Goal: Information Seeking & Learning: Learn about a topic

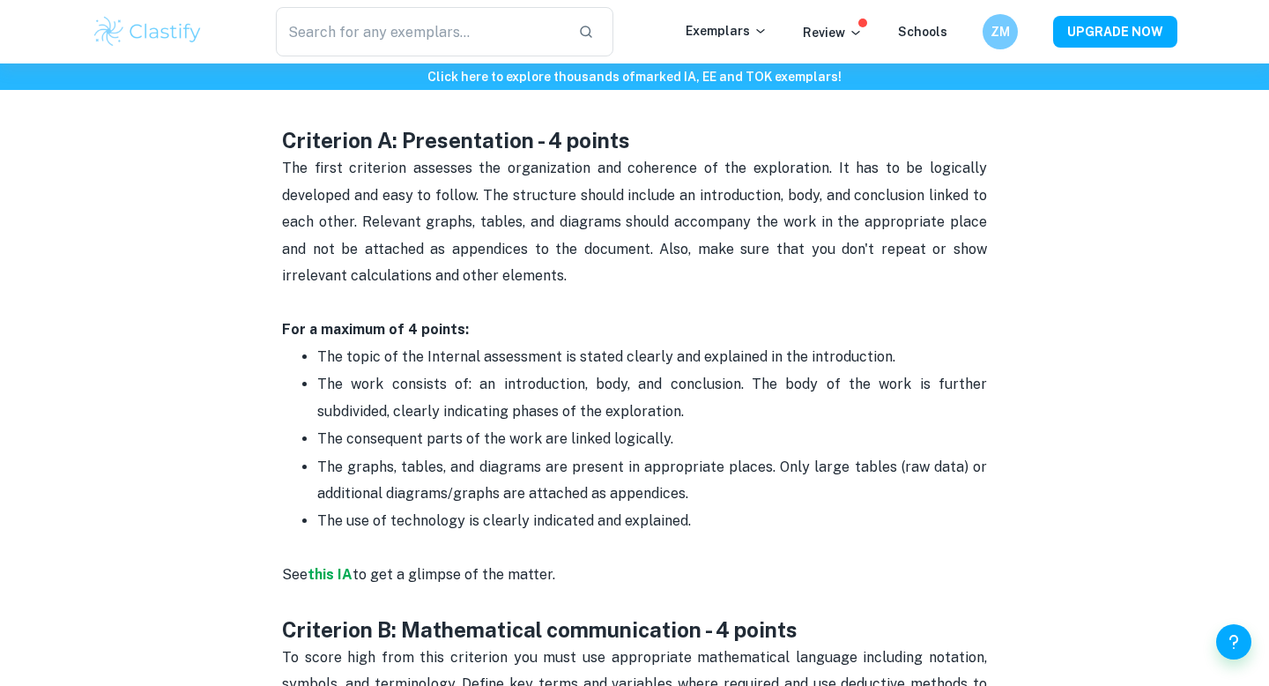
scroll to position [819, 0]
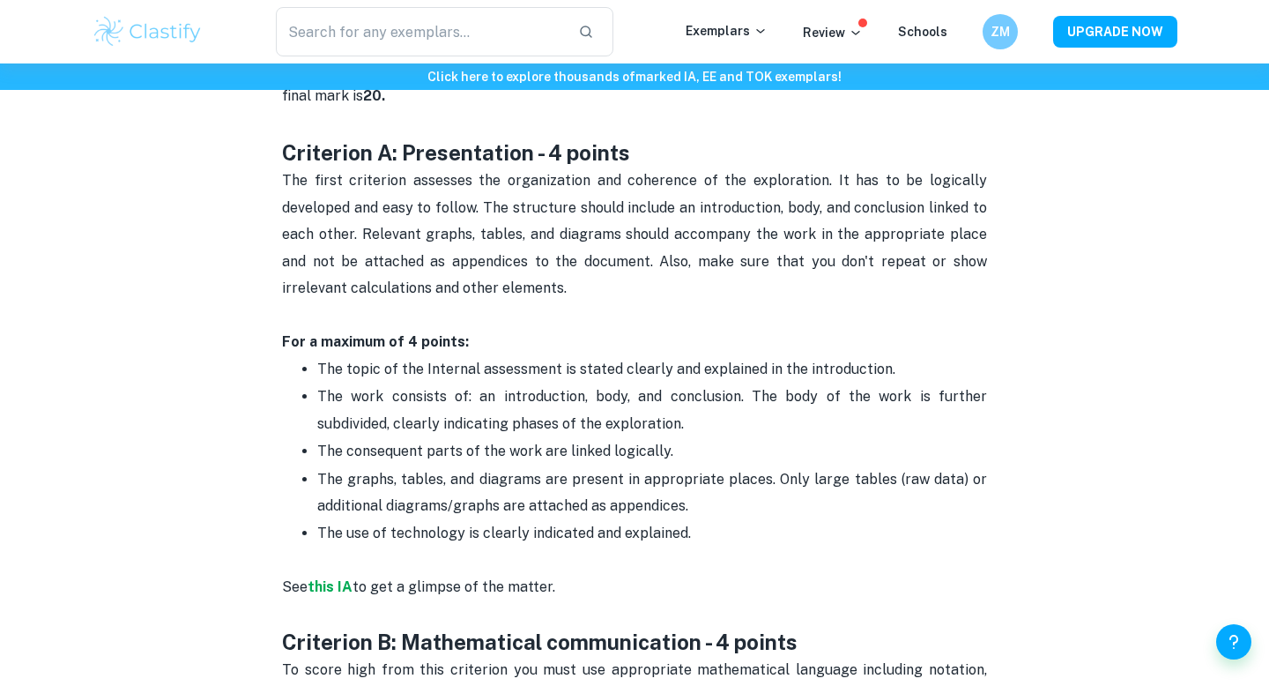
drag, startPoint x: 567, startPoint y: 584, endPoint x: 257, endPoint y: 148, distance: 534.7
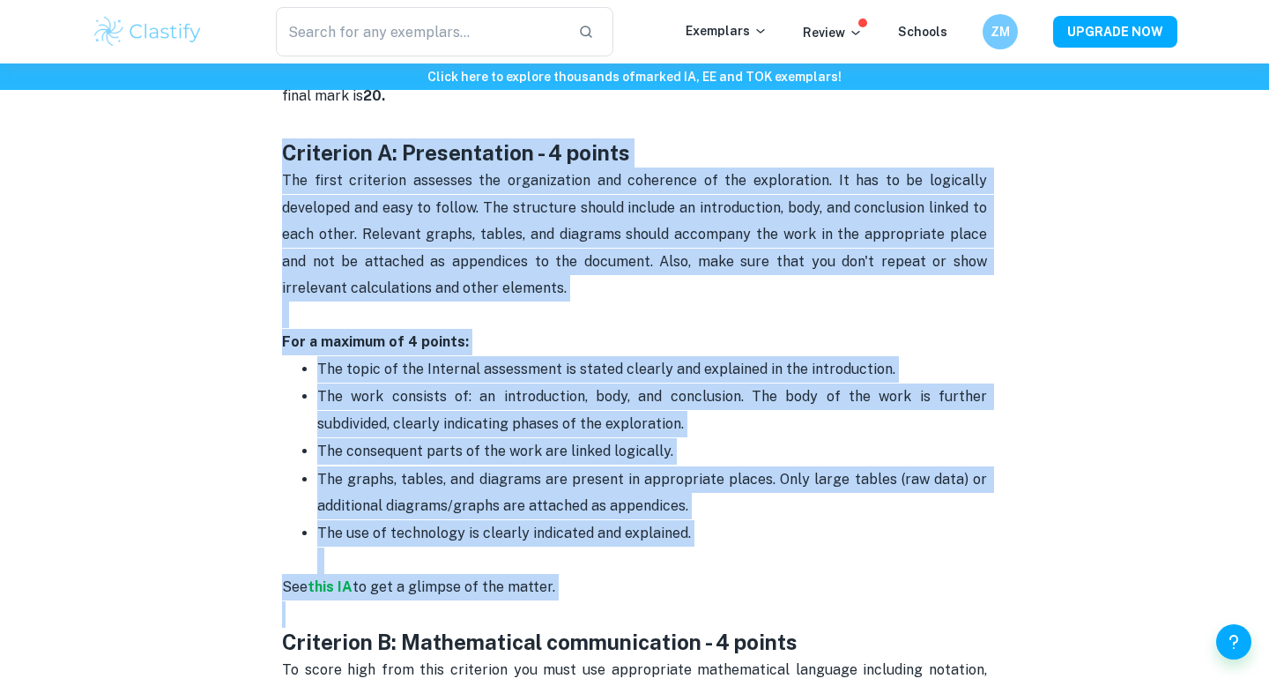
drag, startPoint x: 257, startPoint y: 149, endPoint x: 629, endPoint y: 604, distance: 588.0
click at [629, 604] on p "See this IA to get a glimpse of the matter." at bounding box center [634, 601] width 705 height 54
drag, startPoint x: 615, startPoint y: 626, endPoint x: 271, endPoint y: 156, distance: 582.6
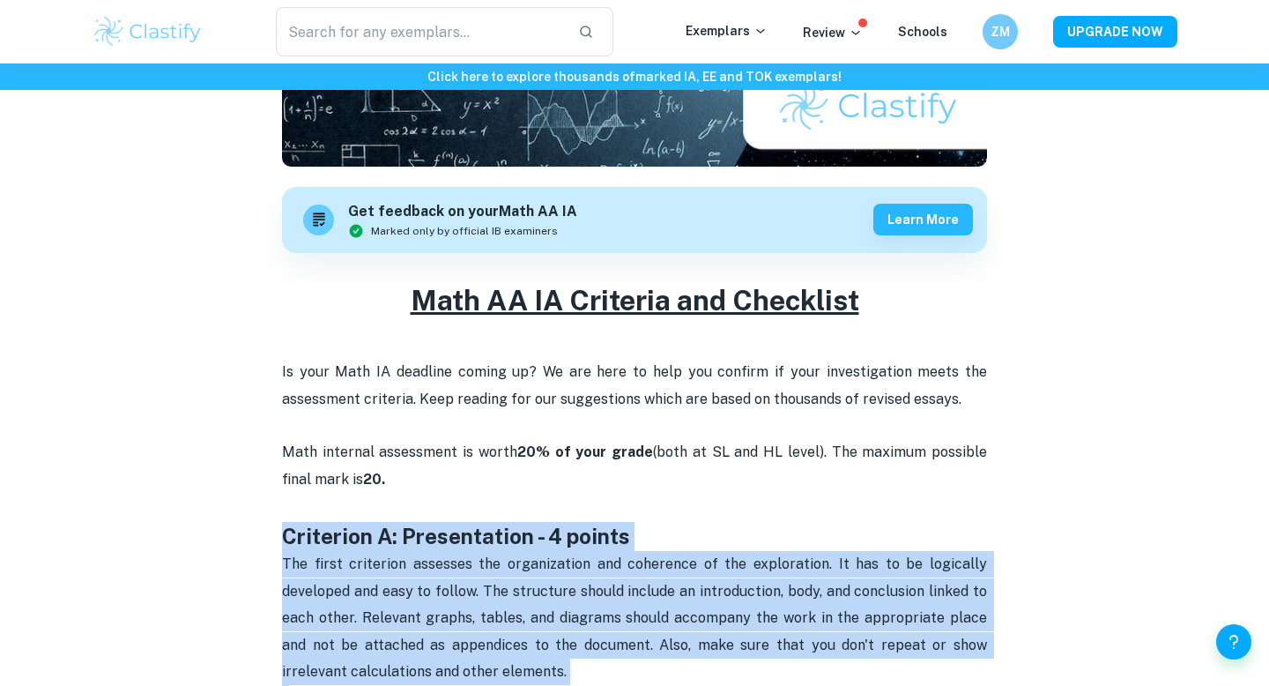
scroll to position [767, 0]
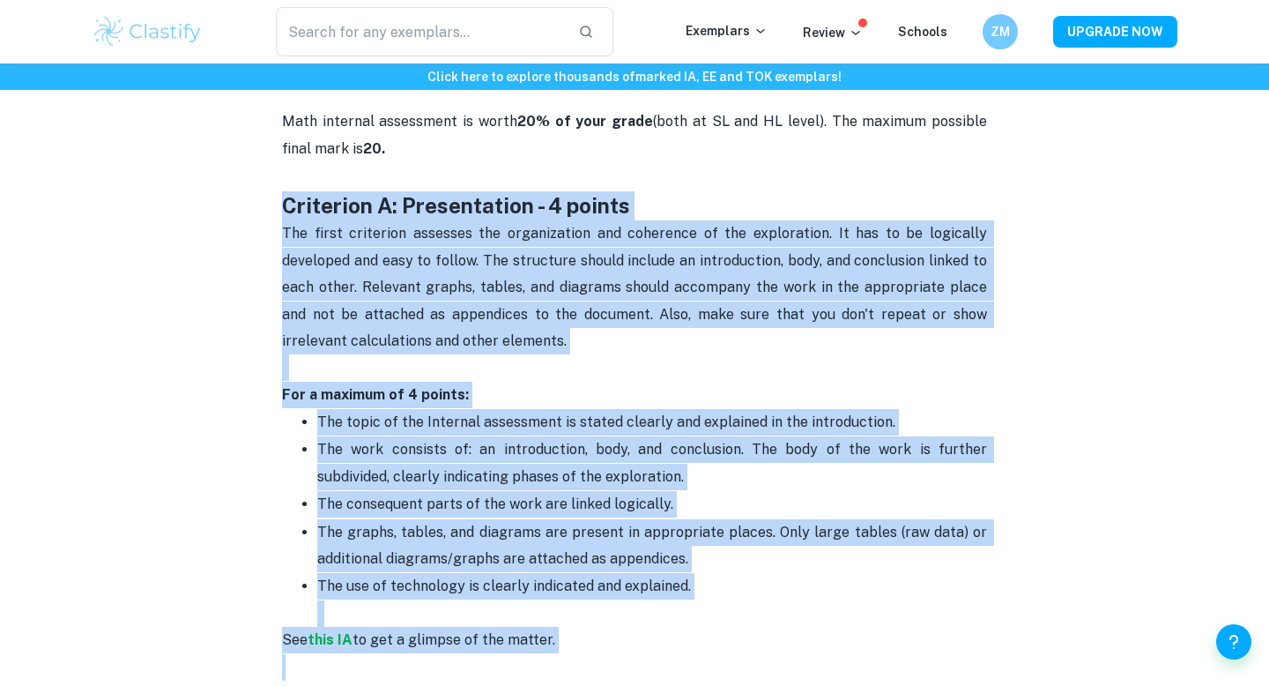
click at [553, 271] on p "The first criterion assesses the organization and coherence of the exploration.…" at bounding box center [634, 300] width 705 height 160
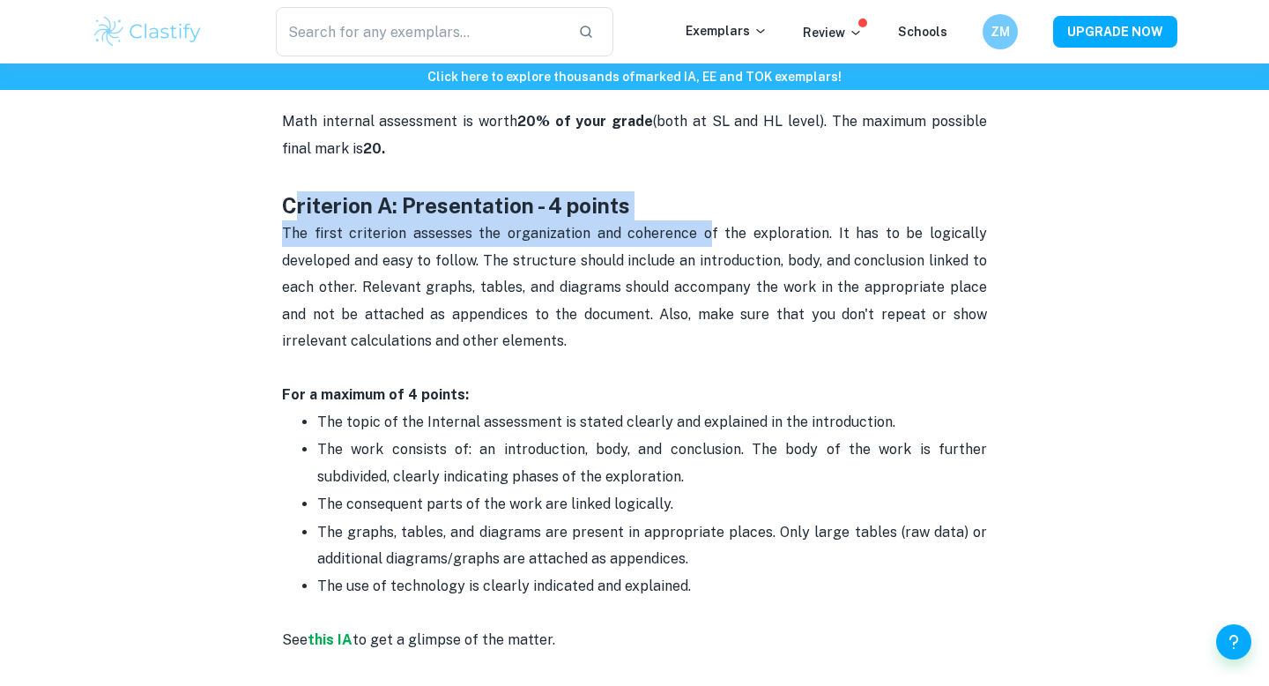
drag, startPoint x: 291, startPoint y: 209, endPoint x: 703, endPoint y: 235, distance: 413.2
click at [697, 235] on span "The first criterion assesses the organization and coherence of the exploration.…" at bounding box center [636, 287] width 708 height 124
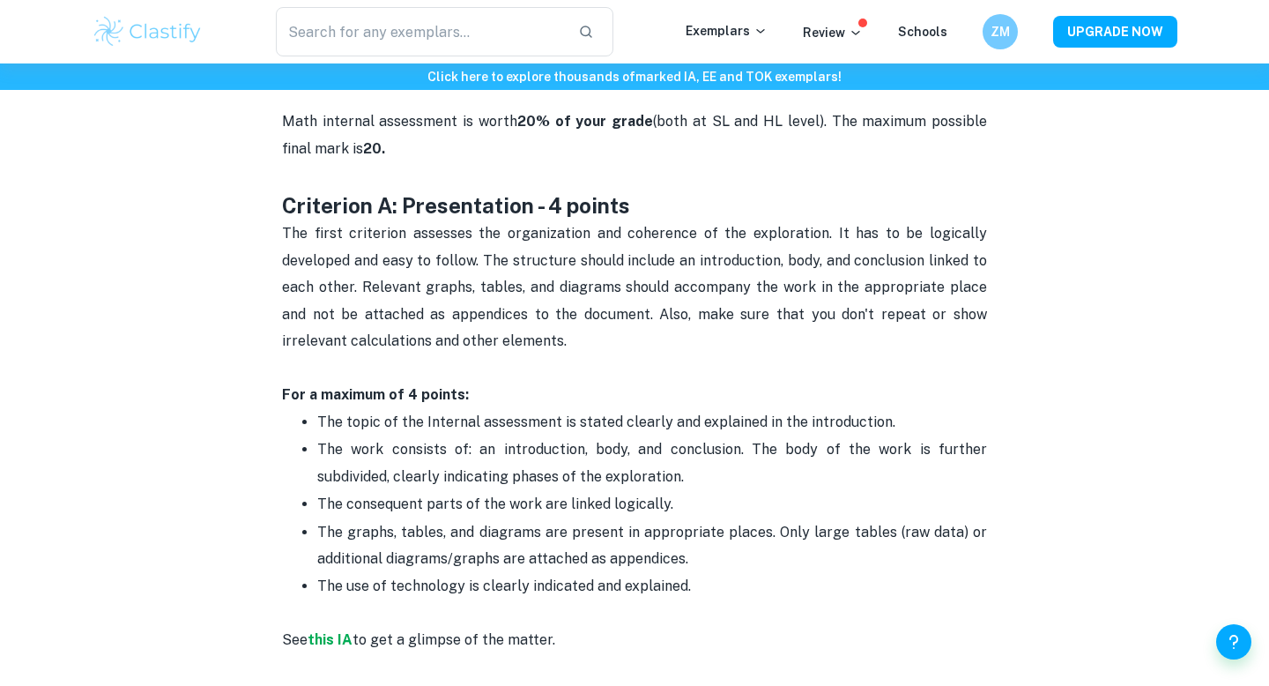
drag, startPoint x: 641, startPoint y: 196, endPoint x: 256, endPoint y: 200, distance: 385.9
drag, startPoint x: 256, startPoint y: 200, endPoint x: 667, endPoint y: 203, distance: 411.5
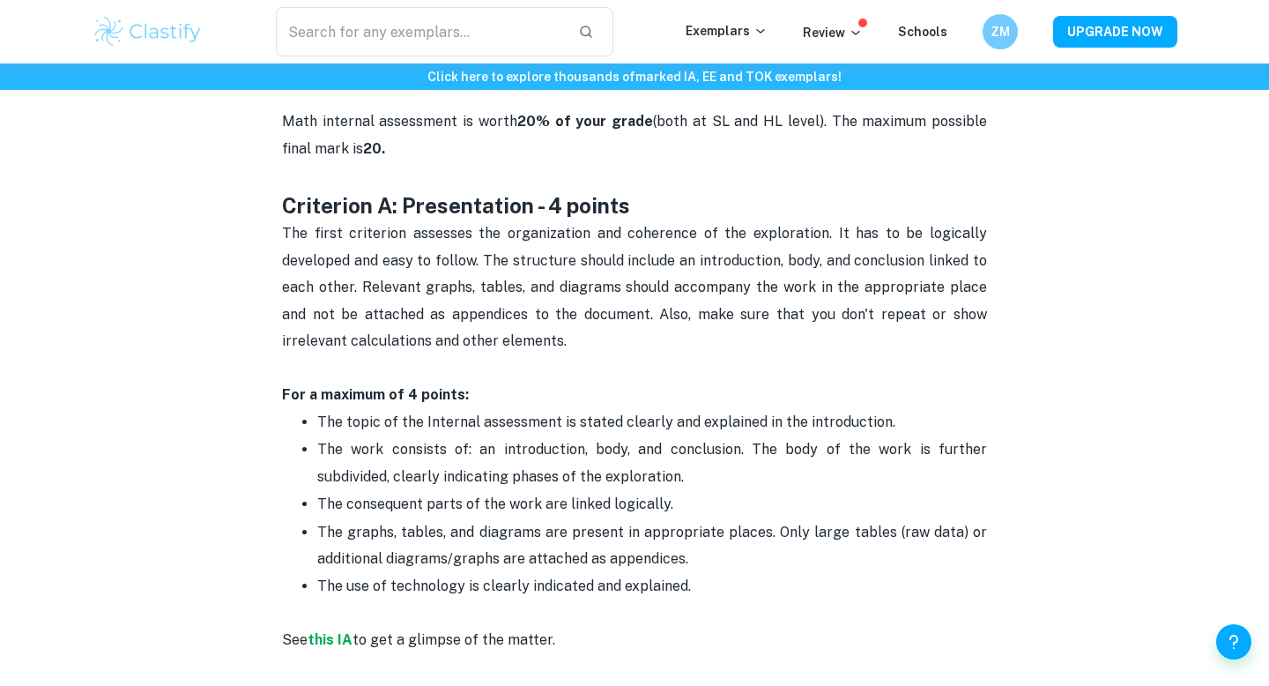
click at [664, 203] on h3 "Criterion A: Presentation - 4 points" at bounding box center [634, 191] width 705 height 58
drag, startPoint x: 290, startPoint y: 206, endPoint x: 637, endPoint y: 210, distance: 347.2
click at [637, 210] on h3 "Criterion A: Presentation - 4 points" at bounding box center [634, 191] width 705 height 58
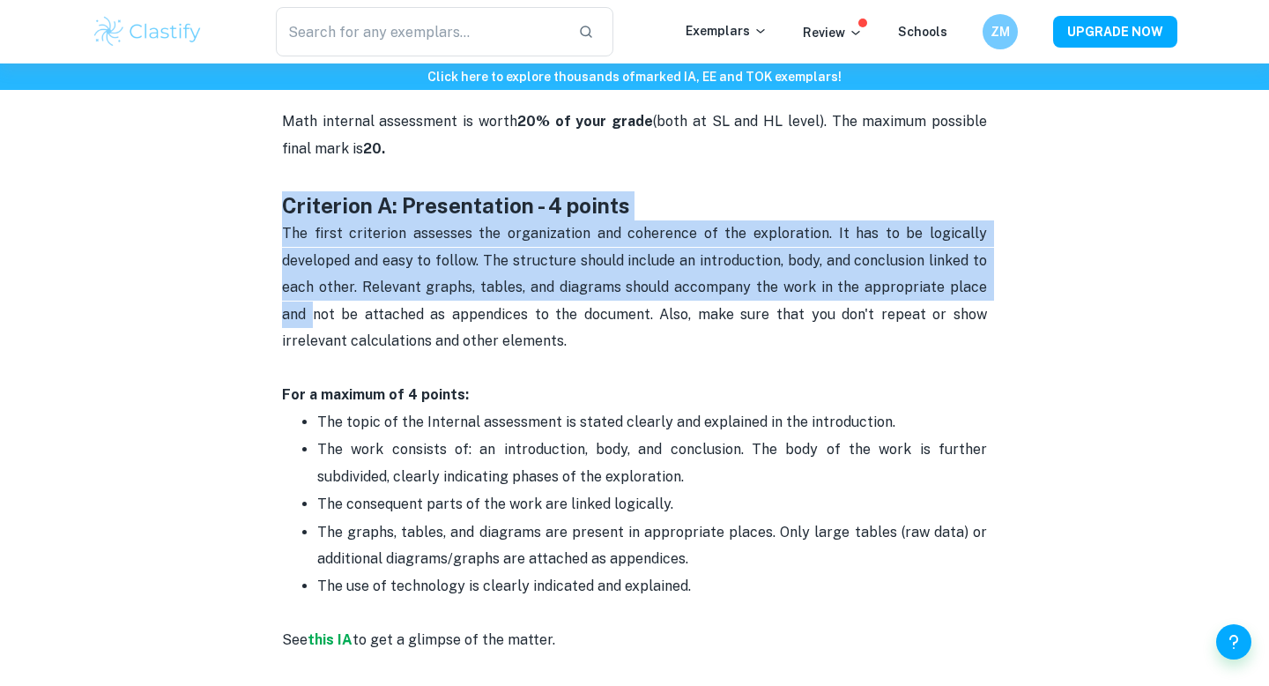
drag, startPoint x: 280, startPoint y: 197, endPoint x: 1016, endPoint y: 278, distance: 740.1
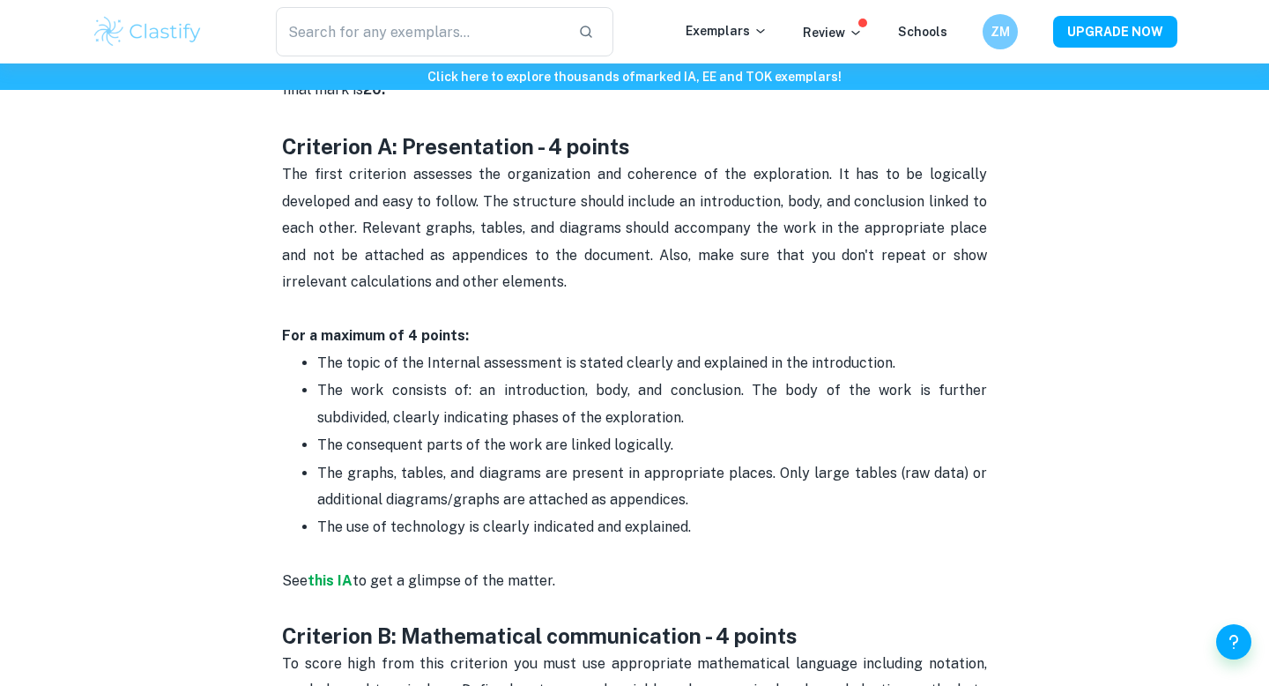
scroll to position [824, 0]
drag, startPoint x: 276, startPoint y: 141, endPoint x: 382, endPoint y: 141, distance: 105.7
click at [512, 148] on strong "Criterion A: Presentation - 4 points" at bounding box center [456, 148] width 348 height 25
drag, startPoint x: 286, startPoint y: 145, endPoint x: 594, endPoint y: 145, distance: 307.5
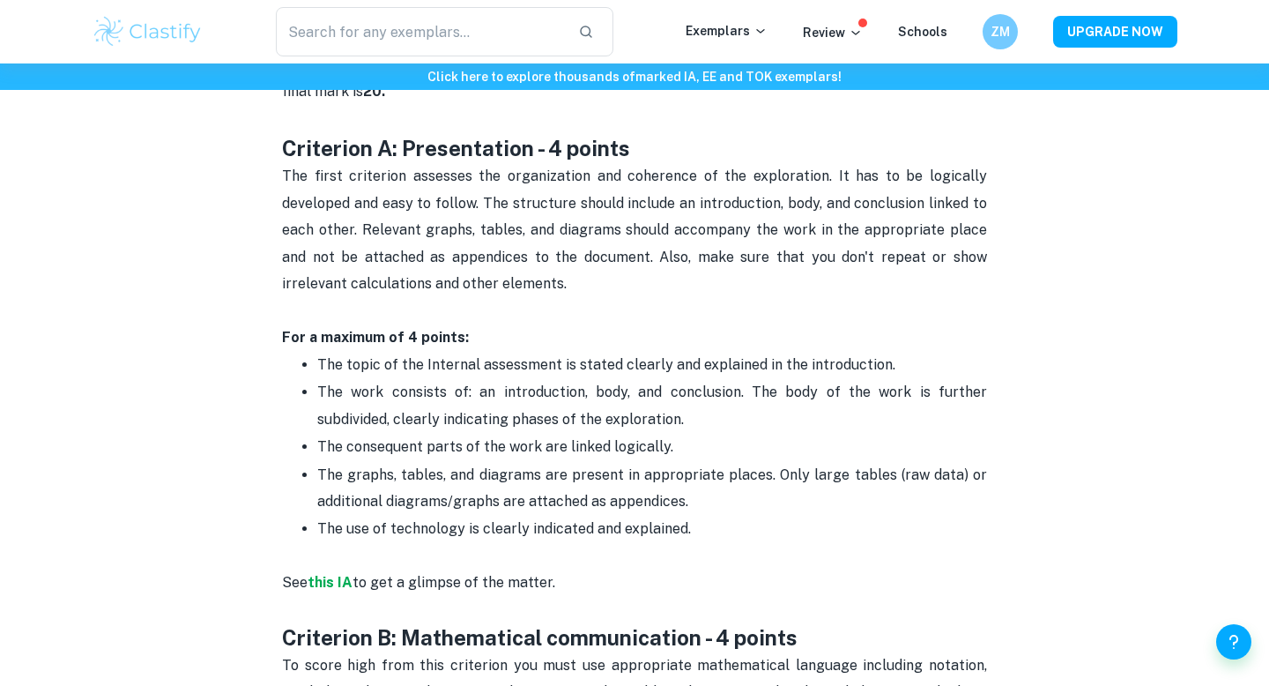
click at [295, 145] on strong "Criterion A: Presentation - 4 points" at bounding box center [456, 148] width 348 height 25
drag, startPoint x: 673, startPoint y: 163, endPoint x: 550, endPoint y: 159, distance: 123.4
click at [550, 163] on p "The first criterion assesses the organization and coherence of the exploration.…" at bounding box center [634, 243] width 705 height 160
drag, startPoint x: 520, startPoint y: 156, endPoint x: 406, endPoint y: 142, distance: 114.5
click at [405, 142] on strong "Criterion A: Presentation - 4 points" at bounding box center [456, 148] width 348 height 25
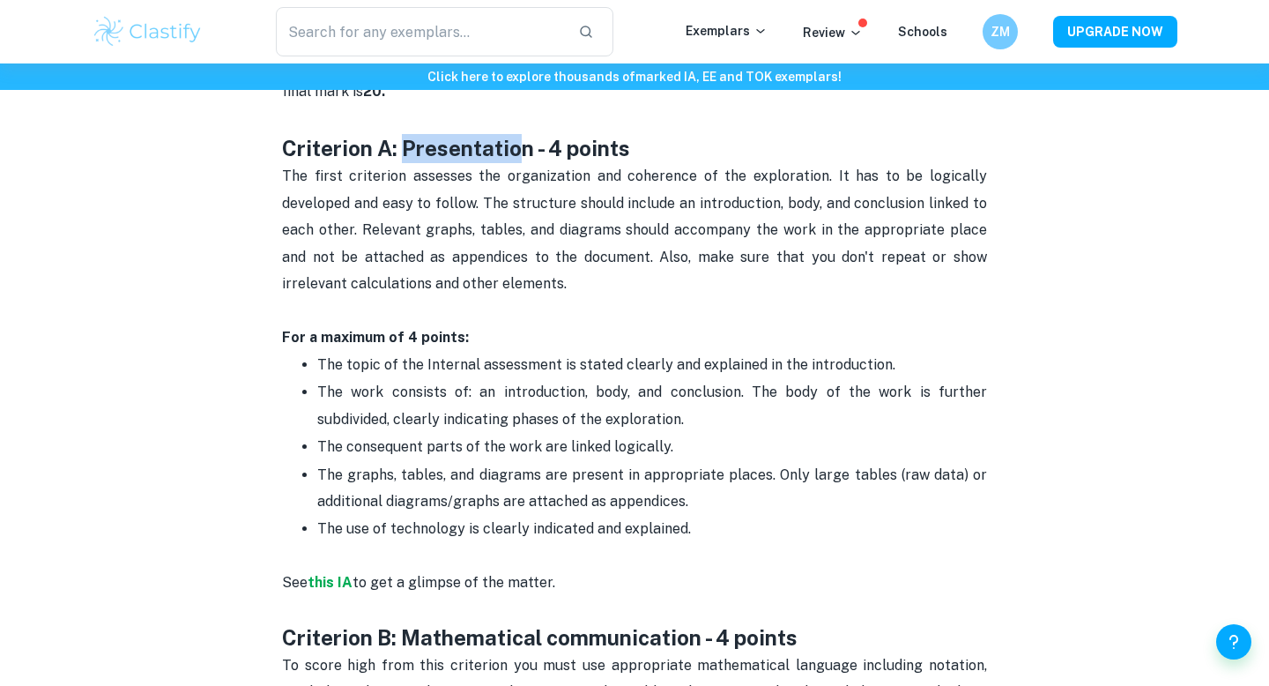
click at [406, 142] on strong "Criterion A: Presentation - 4 points" at bounding box center [456, 148] width 348 height 25
drag, startPoint x: 639, startPoint y: 156, endPoint x: 417, endPoint y: 136, distance: 223.0
click at [419, 136] on h3 "Criterion A: Presentation - 4 points" at bounding box center [634, 134] width 705 height 58
click at [405, 176] on span "The first criterion assesses the organization and coherence of the exploration.…" at bounding box center [636, 229] width 708 height 124
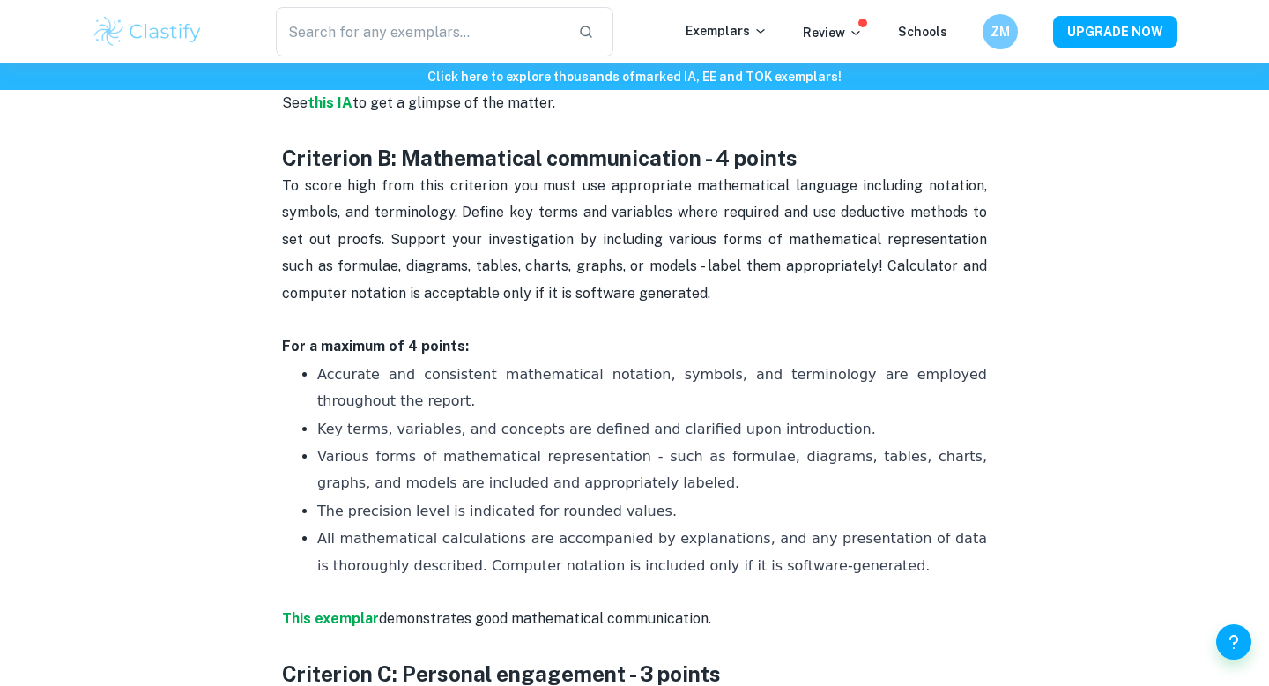
scroll to position [1311, 0]
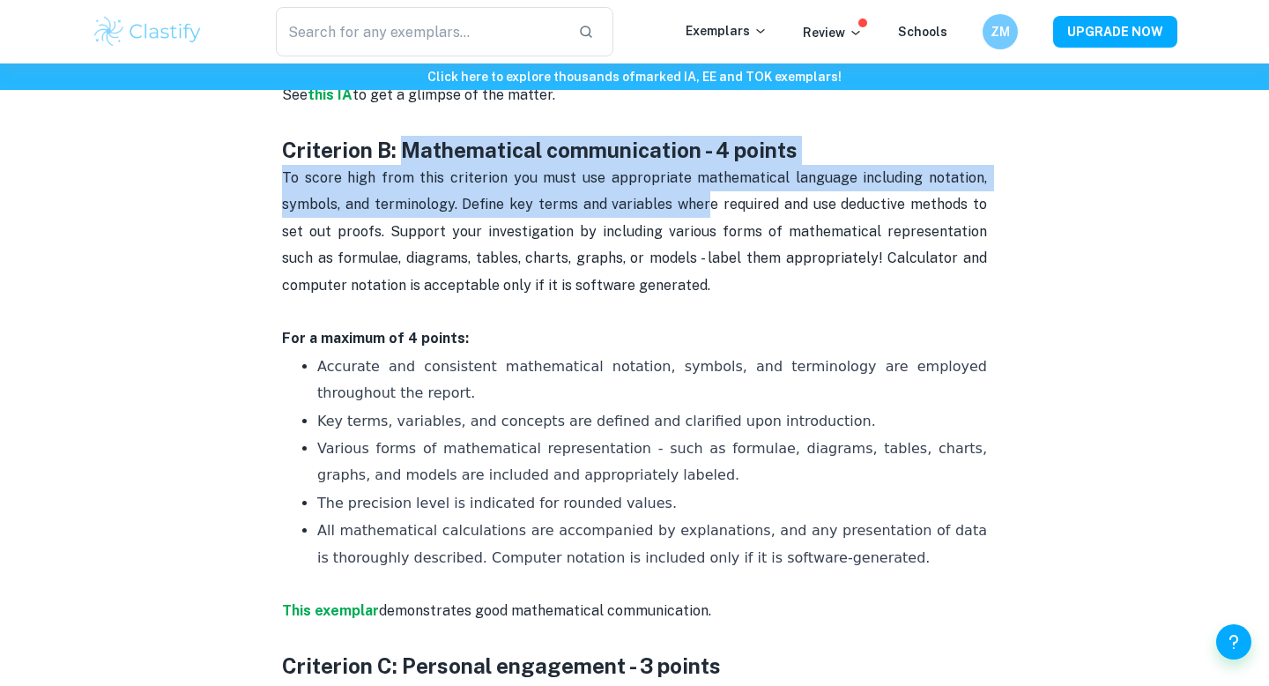
drag, startPoint x: 405, startPoint y: 158, endPoint x: 696, endPoint y: 212, distance: 295.9
click at [696, 212] on p "To score high from this criterion you must use appropriate mathematical languag…" at bounding box center [634, 245] width 705 height 160
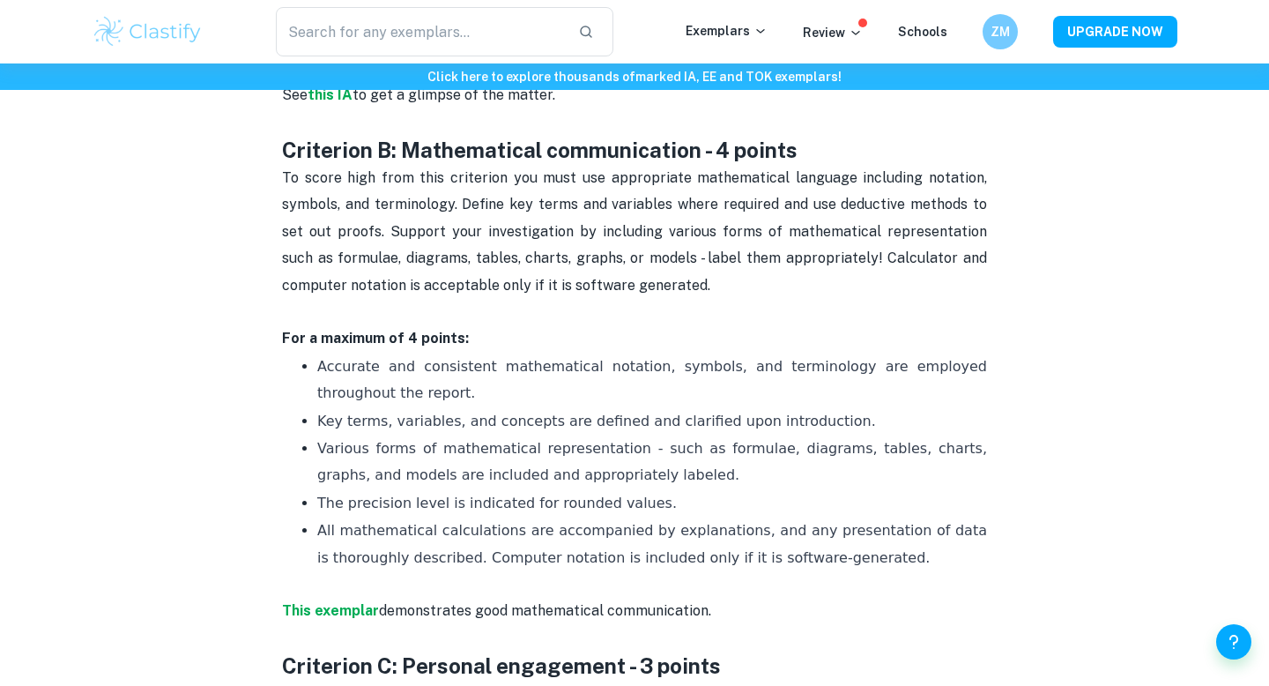
click at [696, 212] on p "To score high from this criterion you must use appropriate mathematical languag…" at bounding box center [634, 245] width 705 height 160
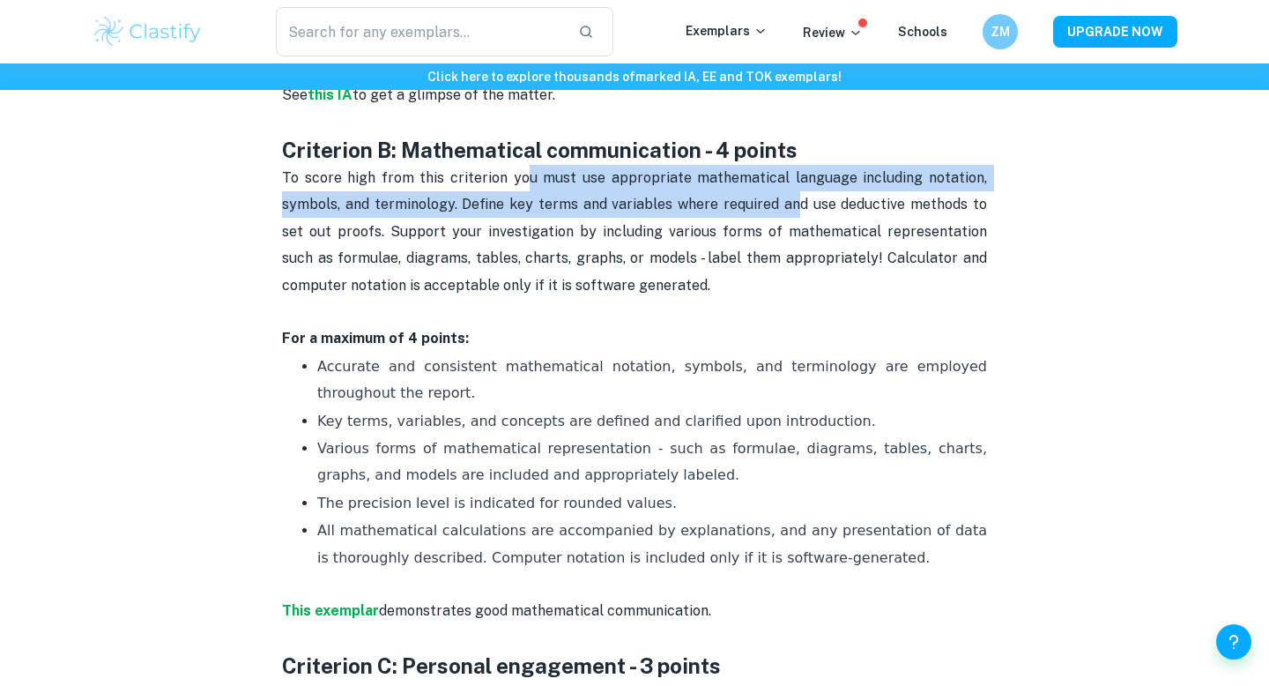
drag, startPoint x: 531, startPoint y: 188, endPoint x: 780, endPoint y: 216, distance: 250.1
click at [780, 216] on p "To score high from this criterion you must use appropriate mathematical languag…" at bounding box center [634, 245] width 705 height 160
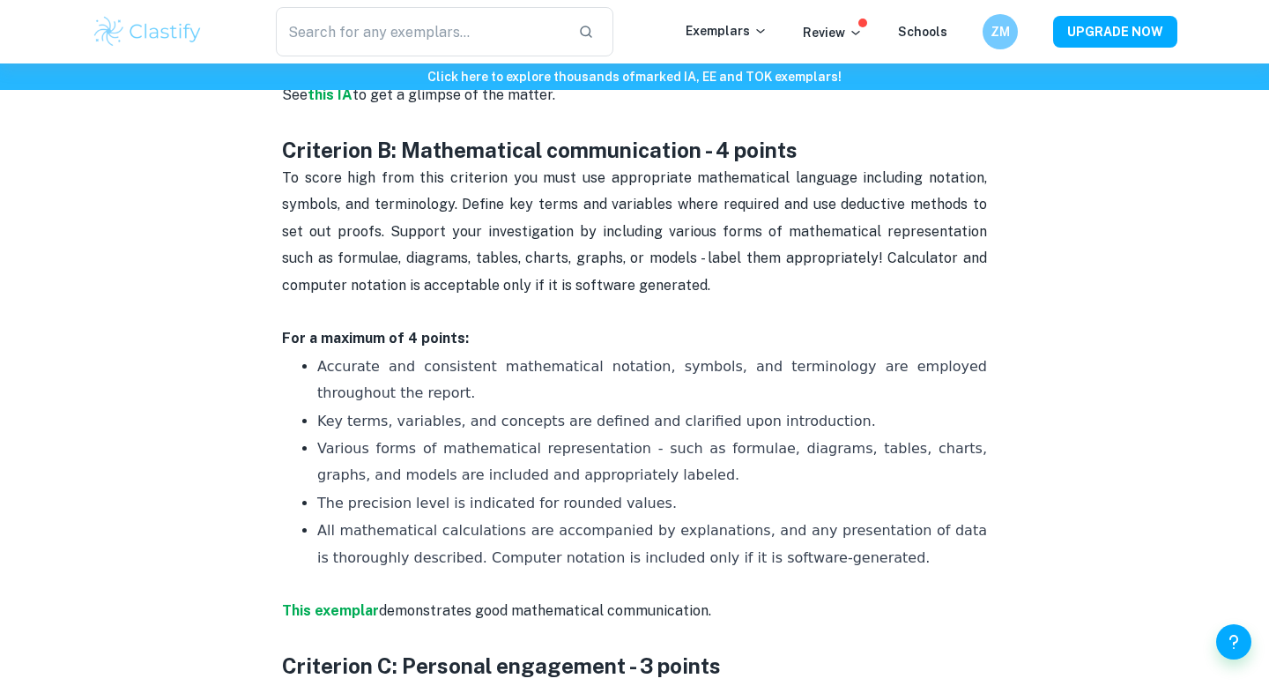
click at [799, 243] on p "To score high from this criterion you must use appropriate mathematical languag…" at bounding box center [634, 245] width 705 height 160
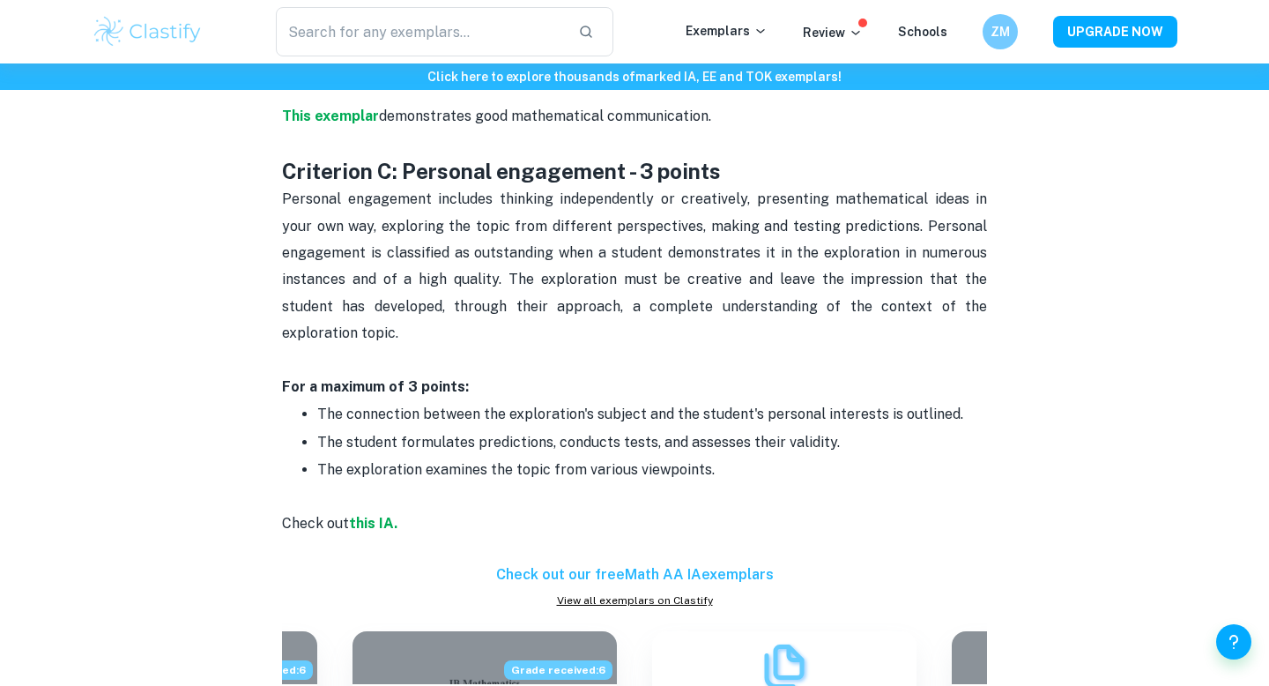
scroll to position [1823, 0]
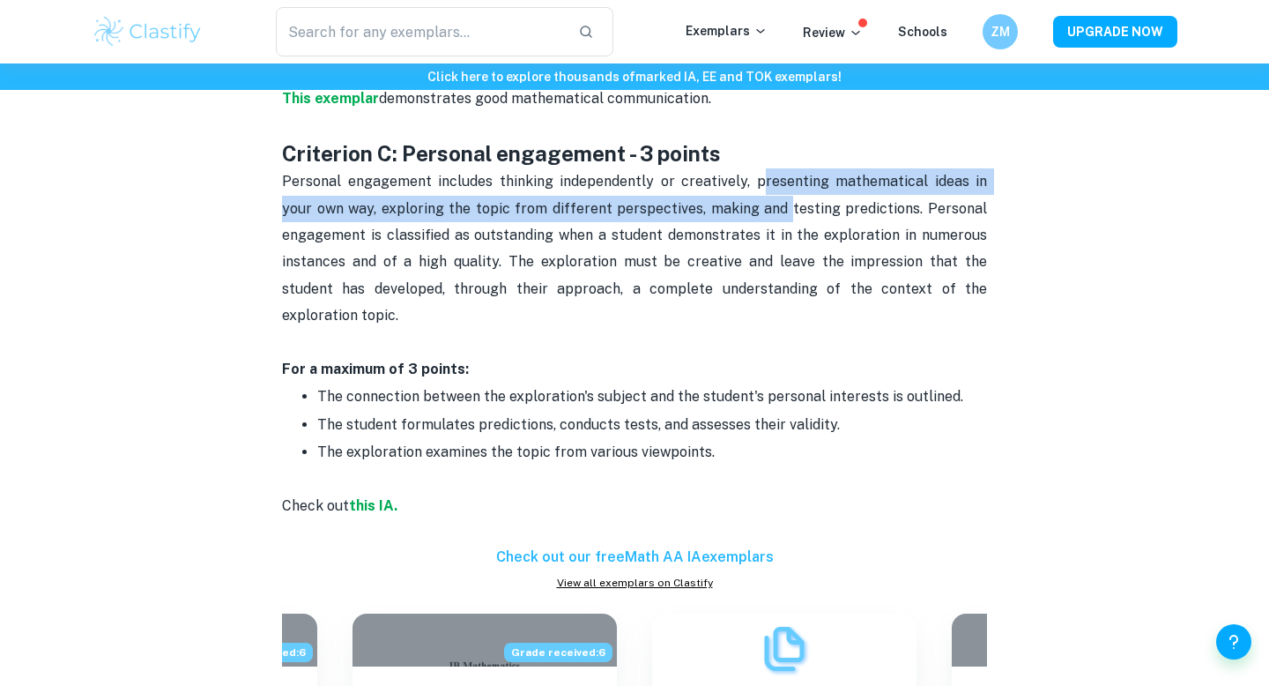
drag, startPoint x: 742, startPoint y: 196, endPoint x: 789, endPoint y: 210, distance: 49.6
click at [789, 210] on p "Personal engagement includes thinking independently or creatively, presenting m…" at bounding box center [634, 262] width 705 height 188
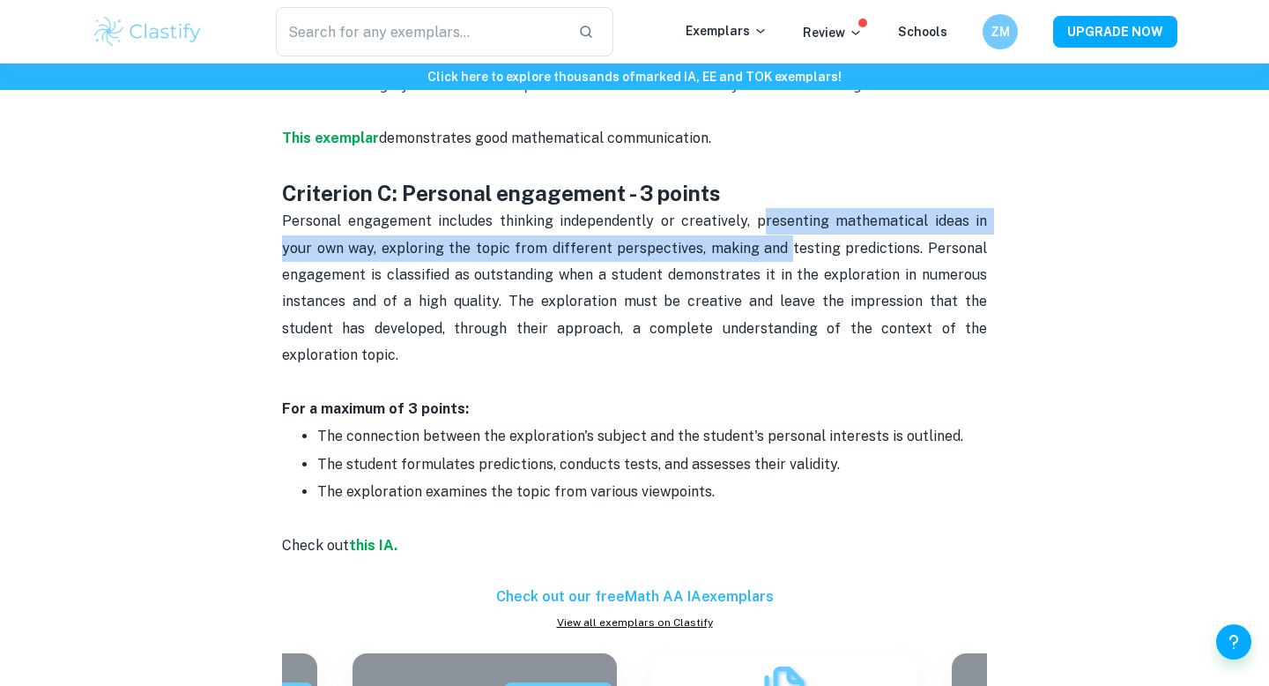
scroll to position [1786, 0]
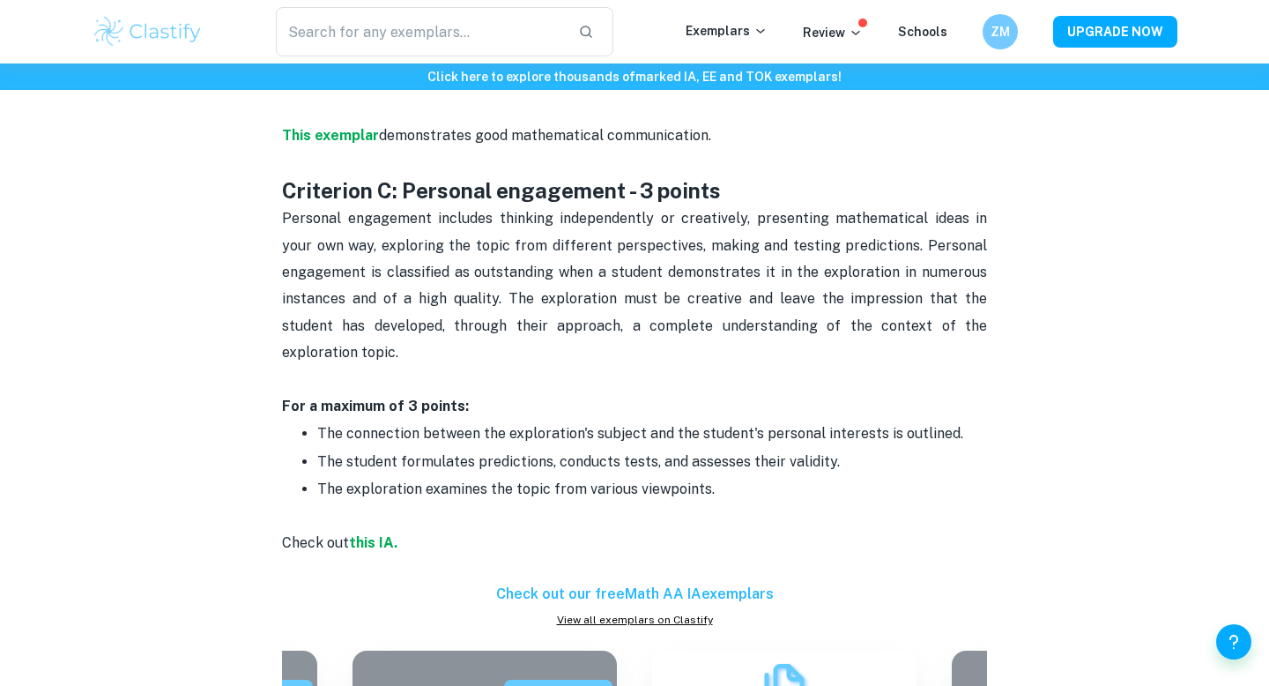
click at [788, 345] on p "Personal engagement includes thinking independently or creatively, presenting m…" at bounding box center [634, 299] width 705 height 188
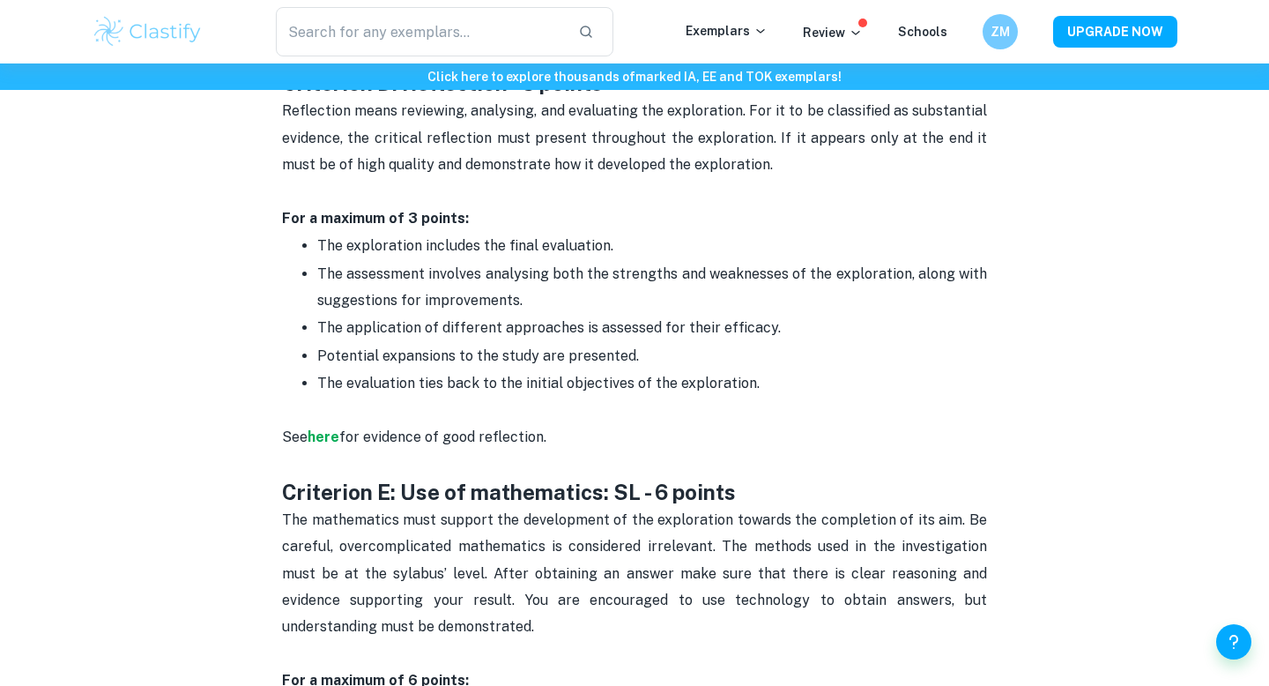
scroll to position [2417, 0]
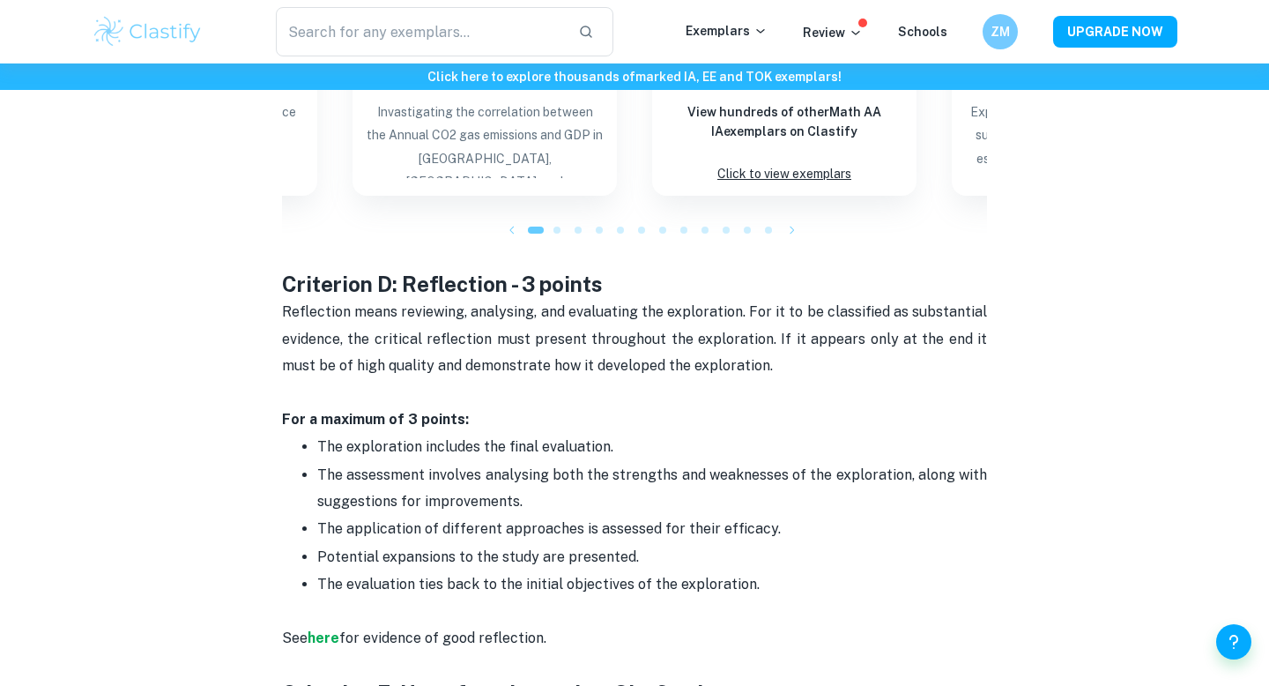
drag, startPoint x: 408, startPoint y: 248, endPoint x: 627, endPoint y: 282, distance: 222.1
click at [628, 282] on div "Math AA IA Criteria and Checklist Is your Math IA deadline coming up? We are he…" at bounding box center [634, 18] width 705 height 3437
drag, startPoint x: 615, startPoint y: 271, endPoint x: 415, endPoint y: 268, distance: 200.0
click at [415, 270] on h3 "Criterion D: Reflection - 3 points" at bounding box center [634, 284] width 705 height 29
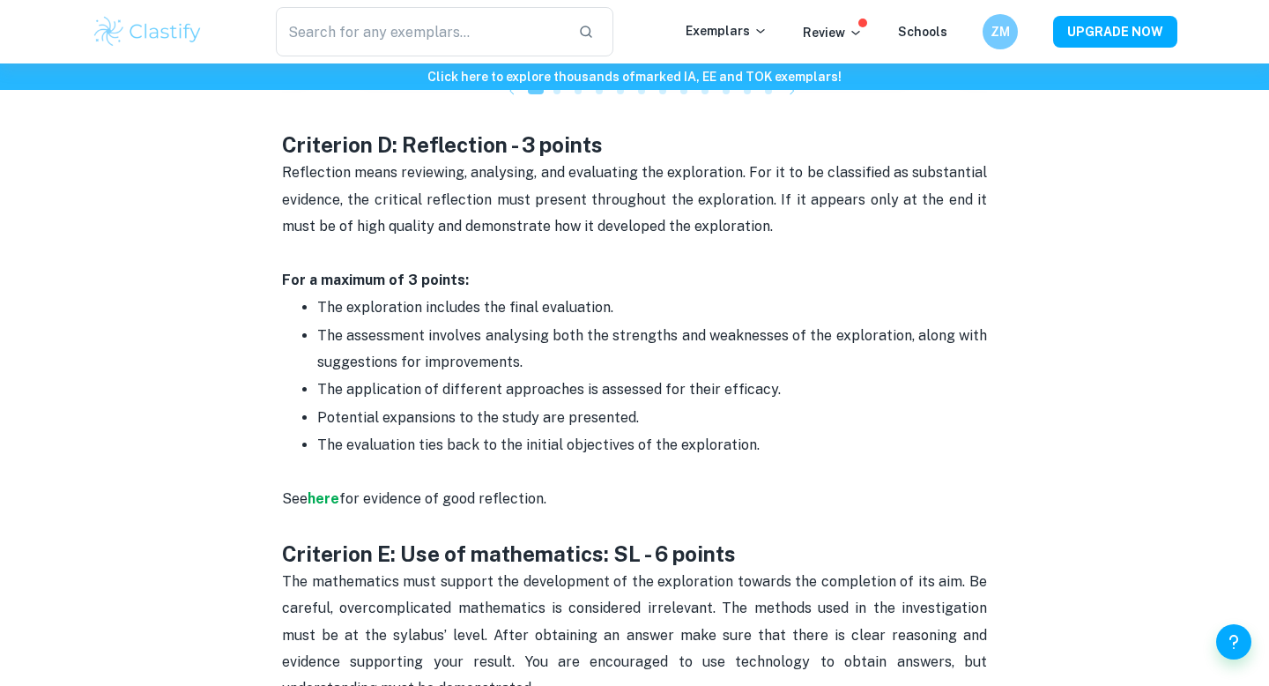
scroll to position [2516, 0]
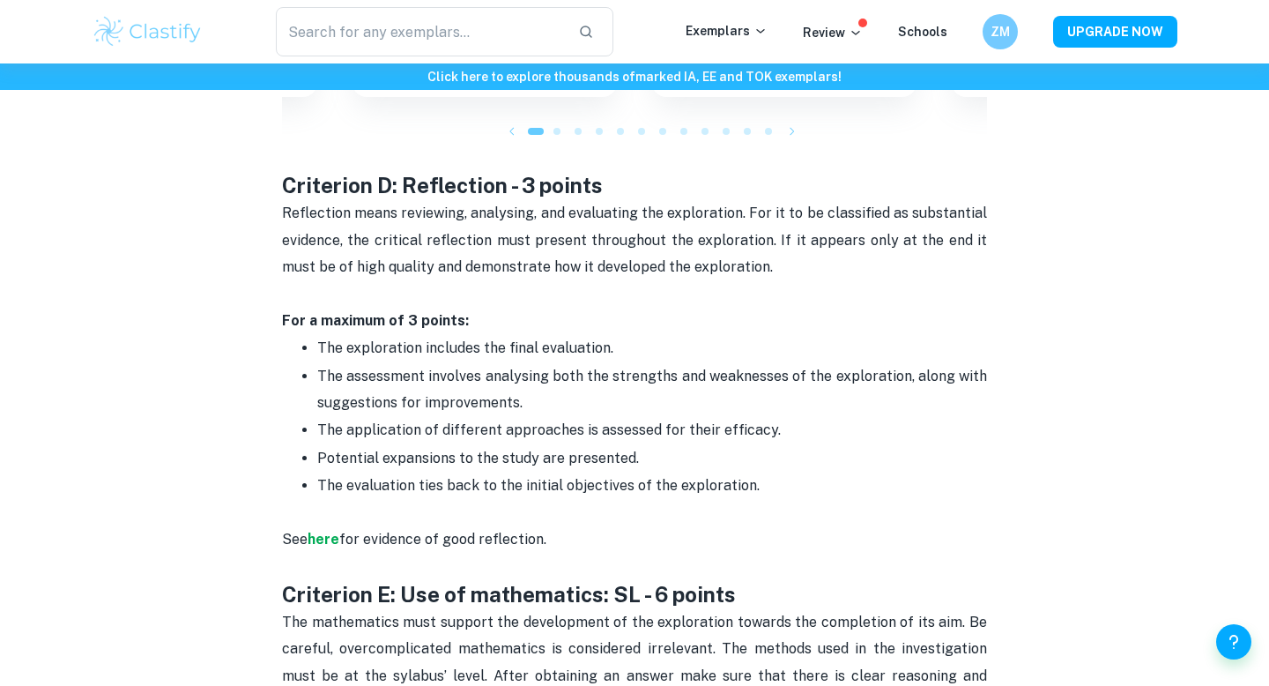
click at [528, 363] on p "The assessment involves analysing both the strengths and weaknesses of the expl…" at bounding box center [652, 390] width 670 height 54
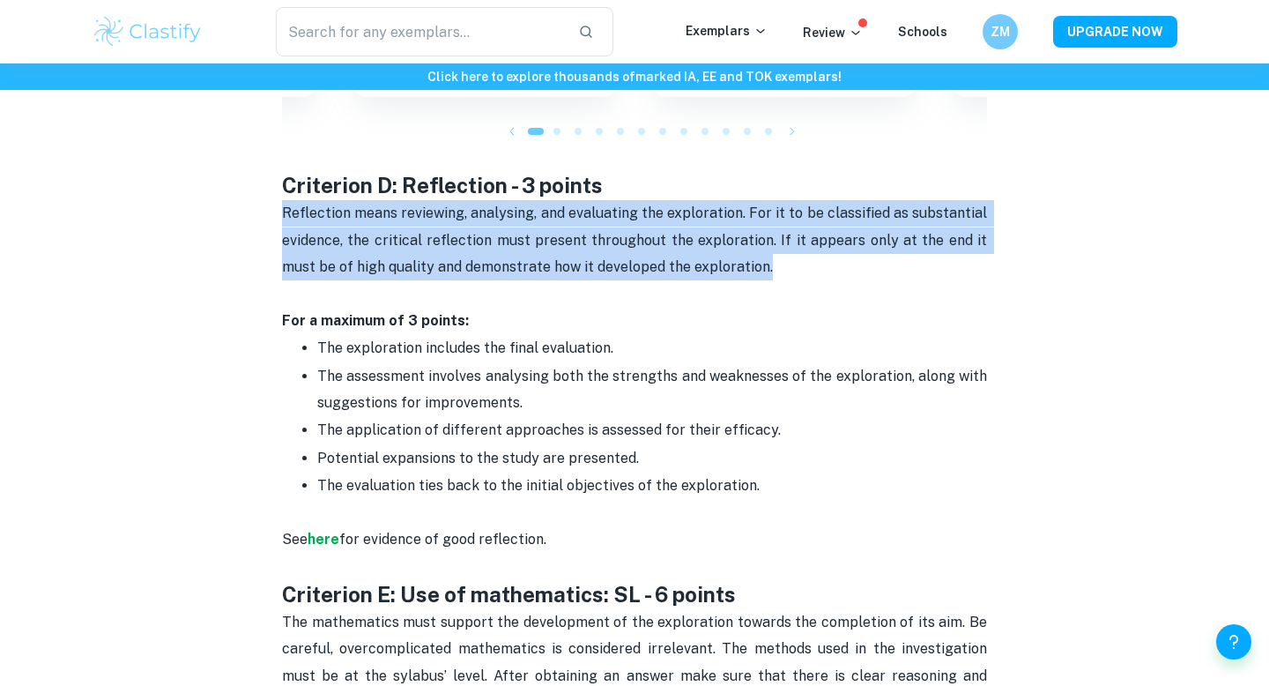
drag, startPoint x: 738, startPoint y: 240, endPoint x: 196, endPoint y: 181, distance: 545.1
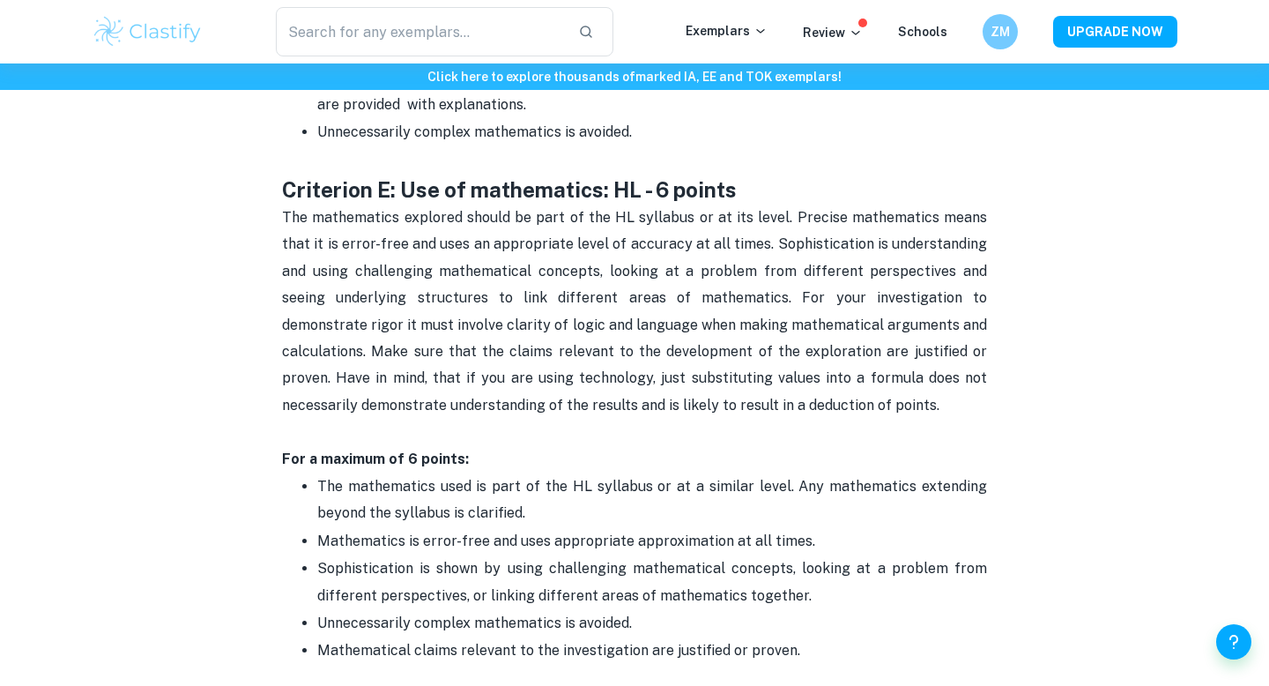
scroll to position [3326, 0]
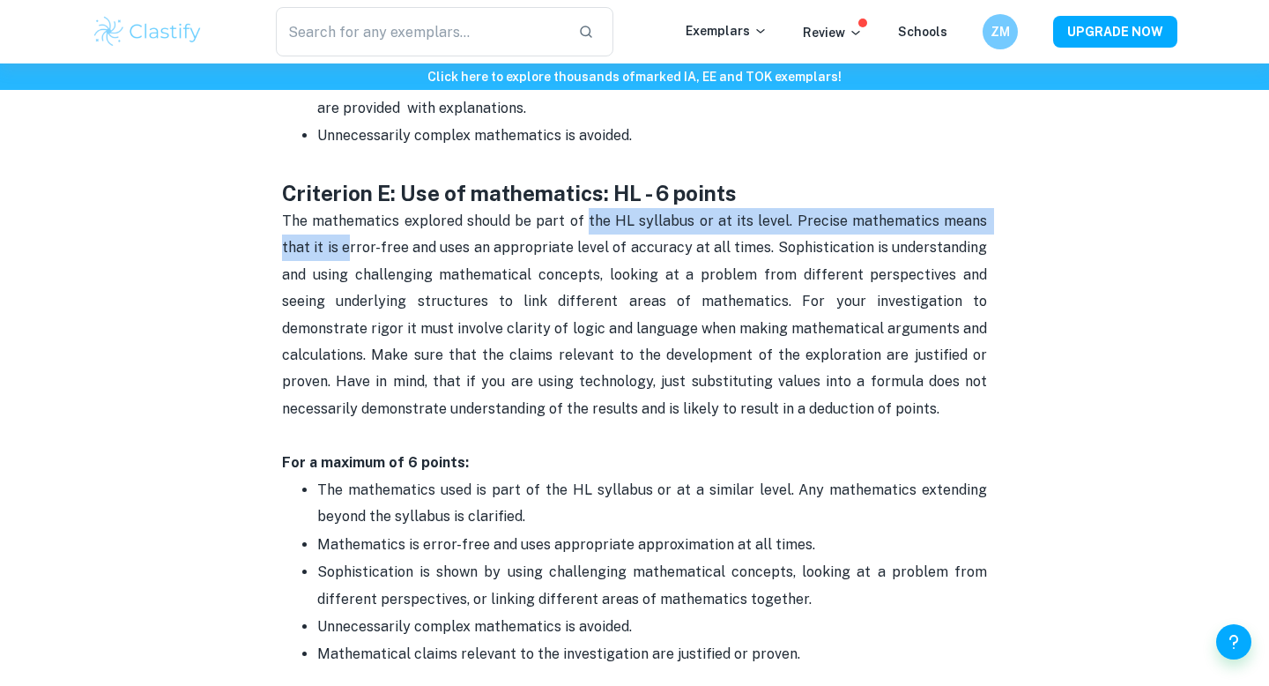
drag, startPoint x: 316, startPoint y: 209, endPoint x: 575, endPoint y: 199, distance: 259.2
click at [575, 208] on p "The mathematics explored should be part of the HL syllabus or at its level. Pre…" at bounding box center [634, 328] width 705 height 241
click at [575, 212] on span "The mathematics explored should be part of the HL syllabus or at its level. Pre…" at bounding box center [636, 314] width 708 height 204
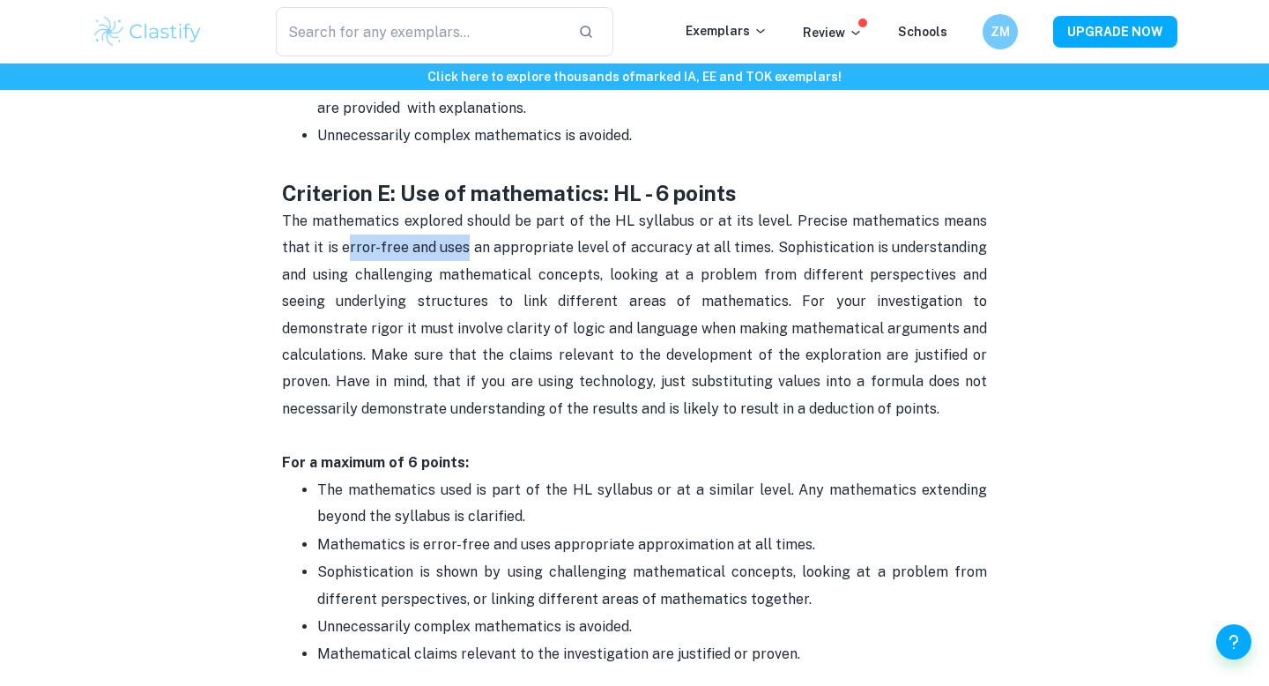
drag, startPoint x: 320, startPoint y: 223, endPoint x: 441, endPoint y: 221, distance: 121.6
click at [441, 222] on span "The mathematics explored should be part of the HL syllabus or at its level. Pre…" at bounding box center [636, 314] width 708 height 204
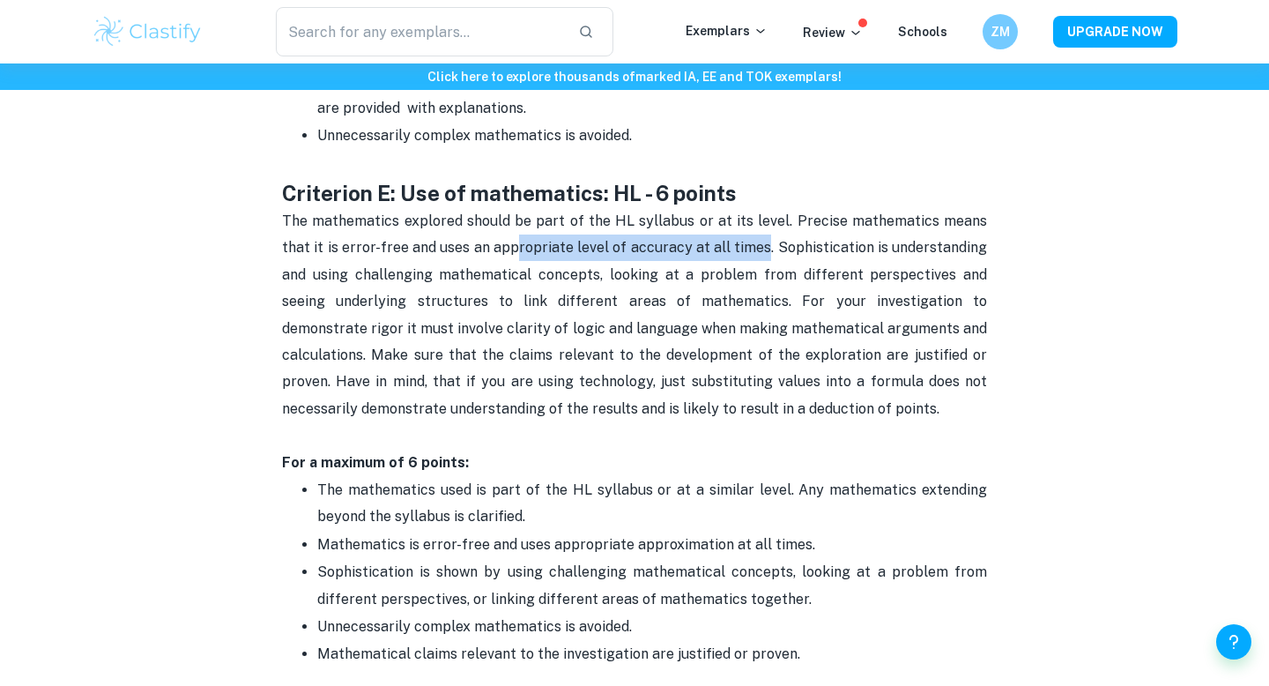
drag, startPoint x: 489, startPoint y: 231, endPoint x: 737, endPoint y: 226, distance: 248.5
click at [737, 224] on p "The mathematics explored should be part of the HL syllabus or at its level. Pre…" at bounding box center [634, 328] width 705 height 241
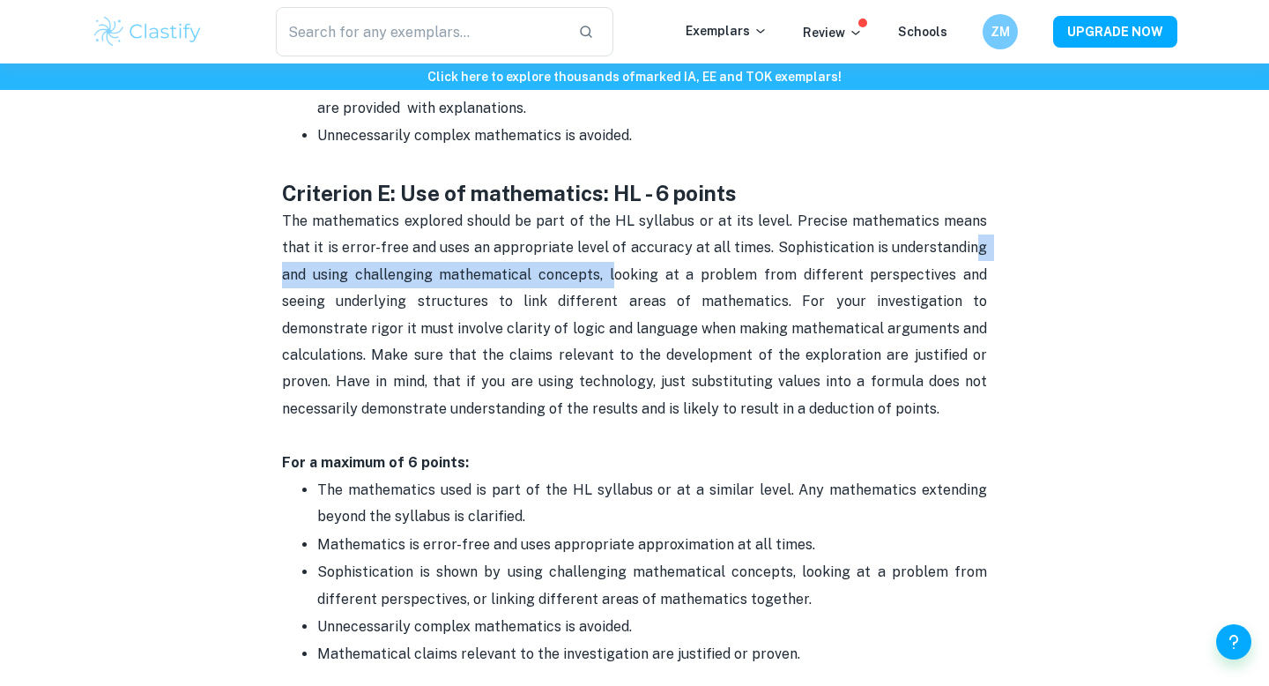
drag, startPoint x: 952, startPoint y: 221, endPoint x: 575, endPoint y: 253, distance: 378.4
click at [575, 254] on span "The mathematics explored should be part of the HL syllabus or at its level. Pre…" at bounding box center [636, 314] width 708 height 204
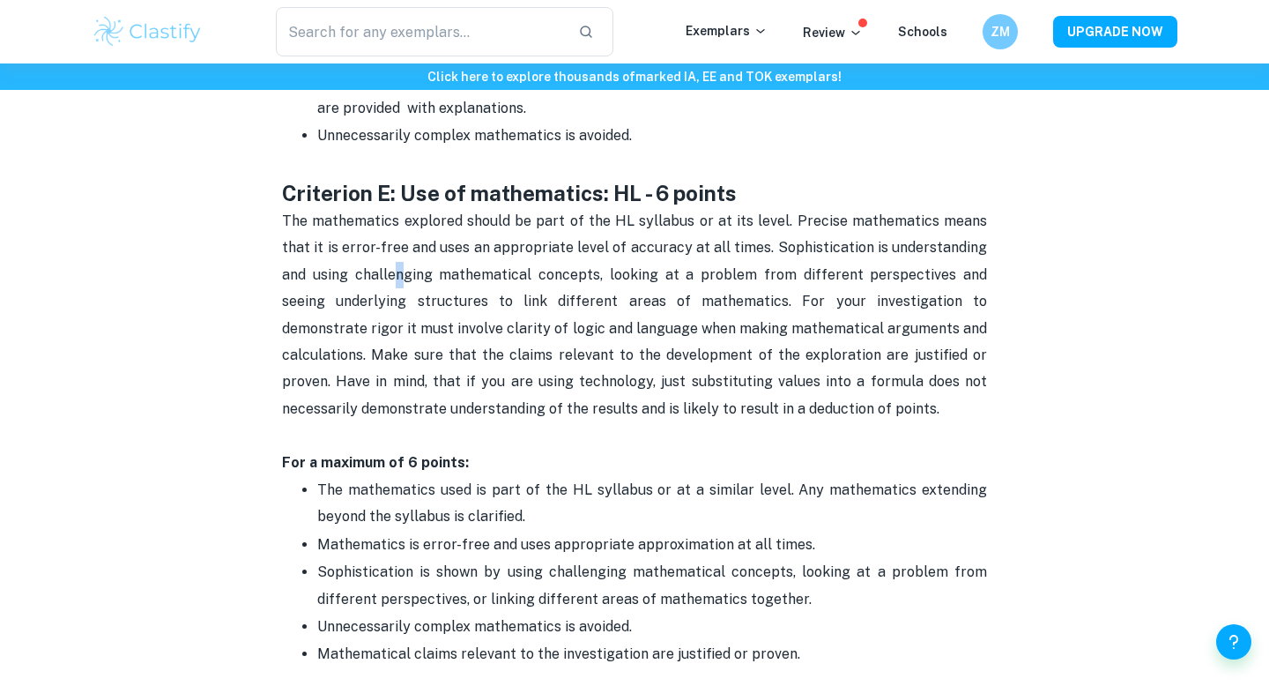
drag, startPoint x: 367, startPoint y: 256, endPoint x: 355, endPoint y: 256, distance: 12.3
click at [364, 256] on p "The mathematics explored should be part of the HL syllabus or at its level. Pre…" at bounding box center [634, 328] width 705 height 241
drag, startPoint x: 348, startPoint y: 256, endPoint x: 438, endPoint y: 256, distance: 89.9
click at [438, 256] on span "The mathematics explored should be part of the HL syllabus or at its level. Pre…" at bounding box center [636, 314] width 708 height 204
drag, startPoint x: 389, startPoint y: 245, endPoint x: 650, endPoint y: 256, distance: 261.9
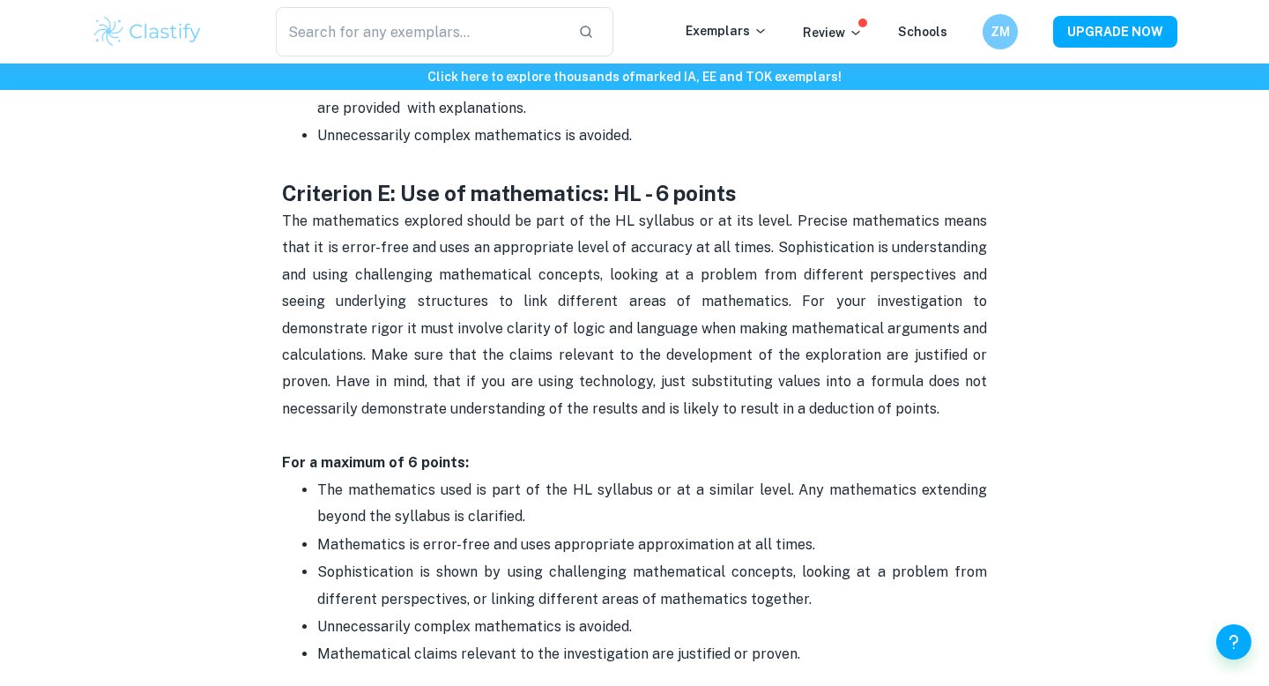
click at [650, 256] on p "The mathematics explored should be part of the HL syllabus or at its level. Pre…" at bounding box center [634, 328] width 705 height 241
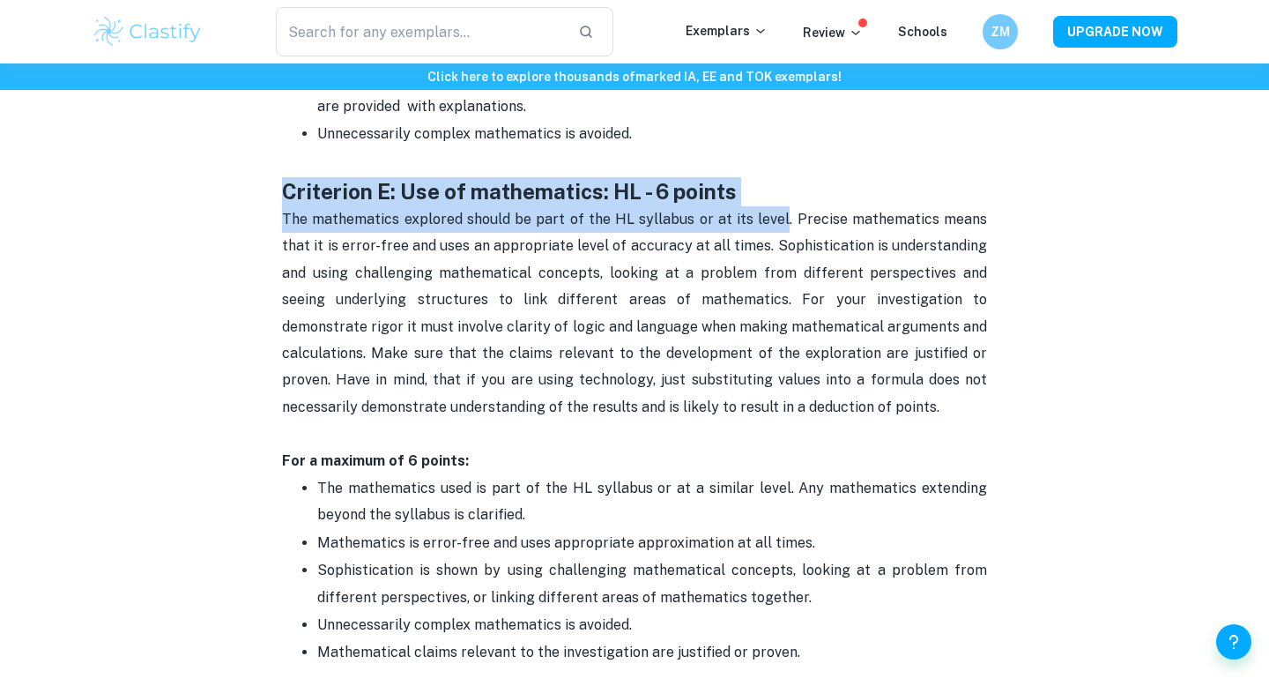
drag, startPoint x: 277, startPoint y: 171, endPoint x: 987, endPoint y: 281, distance: 718.7
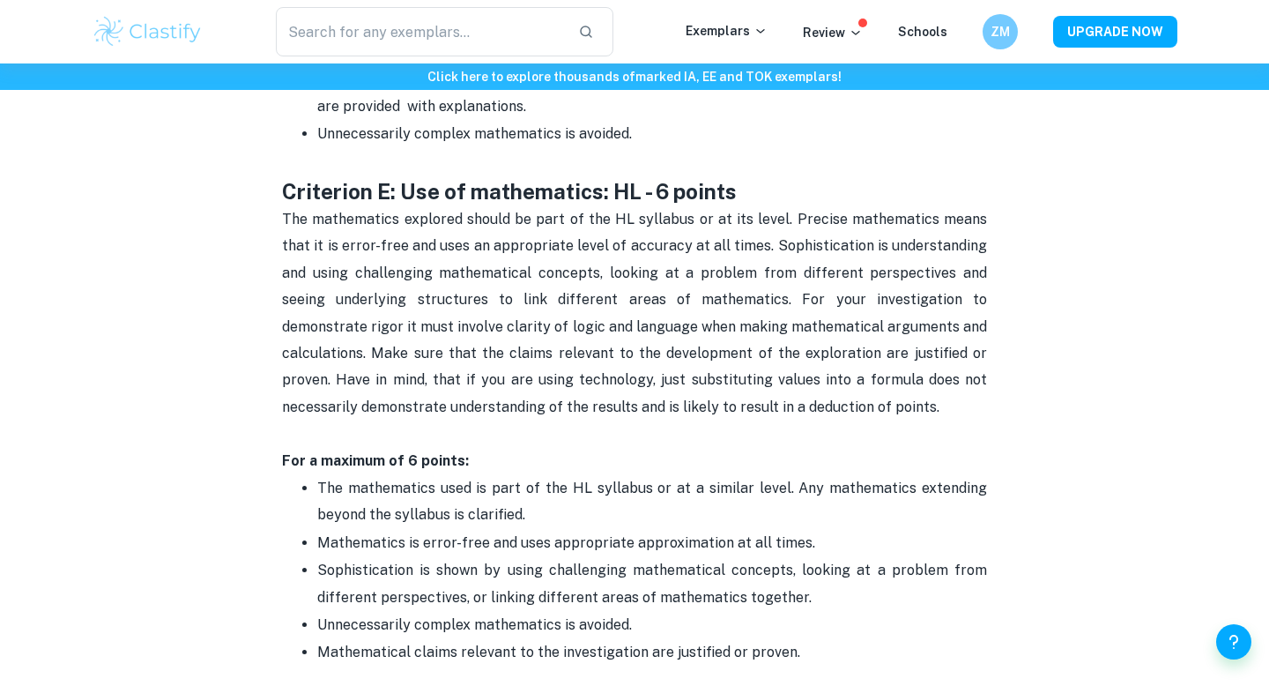
click at [819, 388] on p "The mathematics explored should be part of the HL syllabus or at its level. Pre…" at bounding box center [634, 326] width 705 height 241
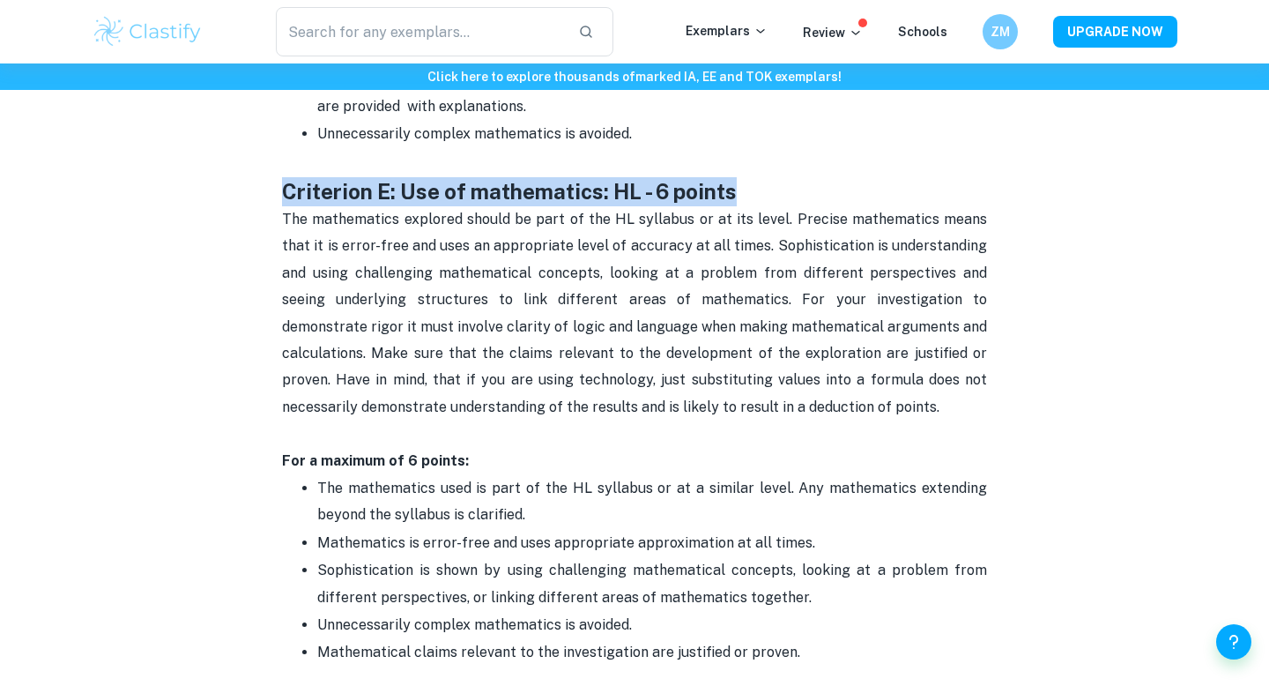
drag, startPoint x: 285, startPoint y: 169, endPoint x: 735, endPoint y: 170, distance: 450.3
click at [734, 179] on strong "Criterion E: Use of mathematics: HL - 6 points" at bounding box center [509, 191] width 455 height 25
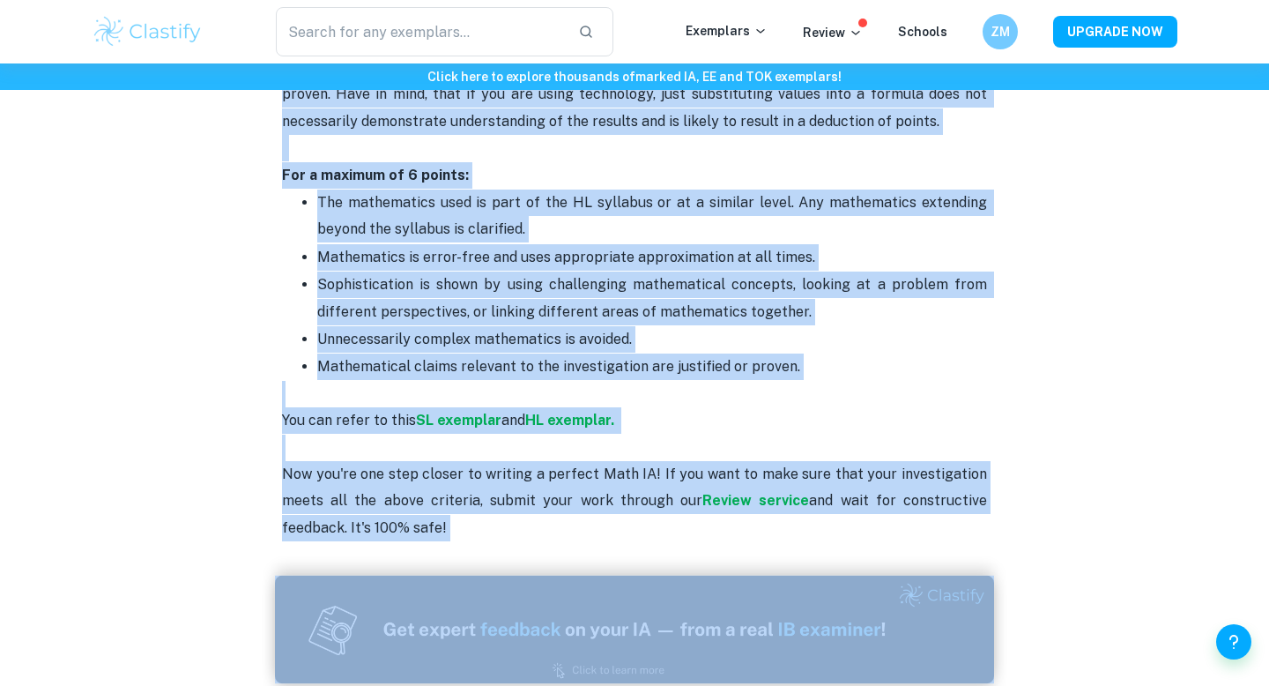
scroll to position [3618, 0]
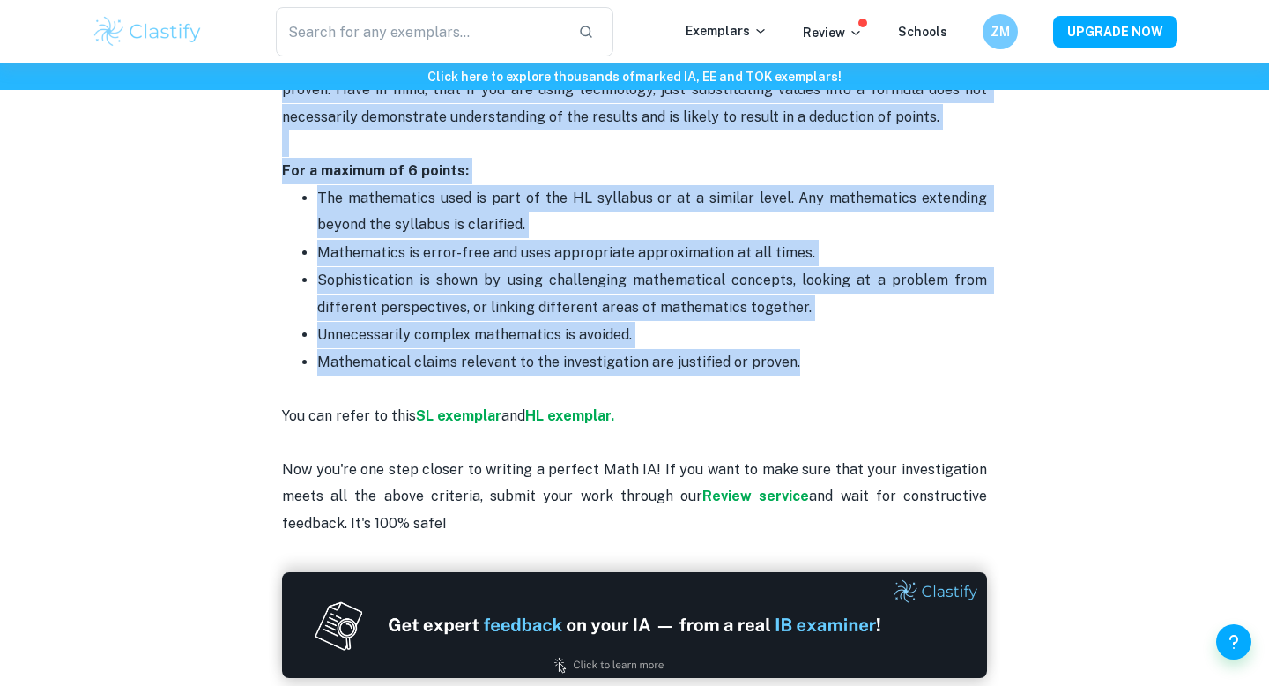
drag, startPoint x: 276, startPoint y: 225, endPoint x: 799, endPoint y: 345, distance: 537.1
copy div "Math internal assessment is worth 20% of your grade (both at SL and HL level). …"
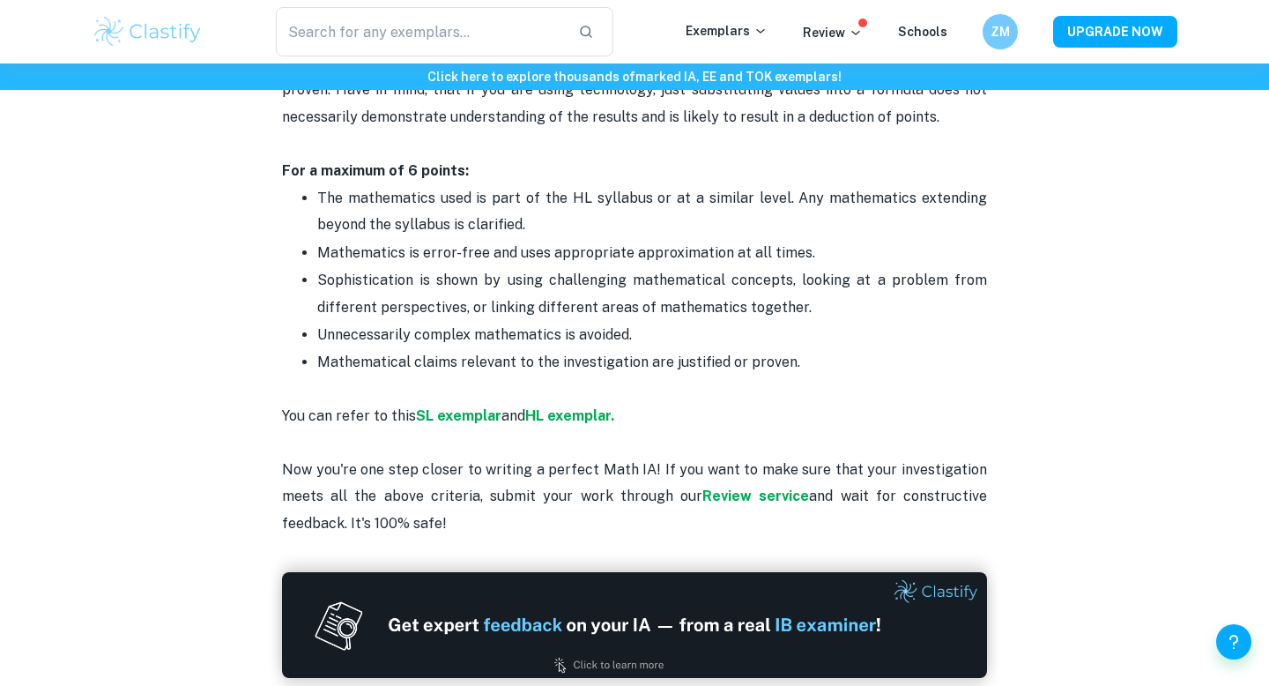
click at [638, 376] on p "You can refer to this SL exemplar and HL exemplar. Now you're one step closer t…" at bounding box center [634, 456] width 705 height 160
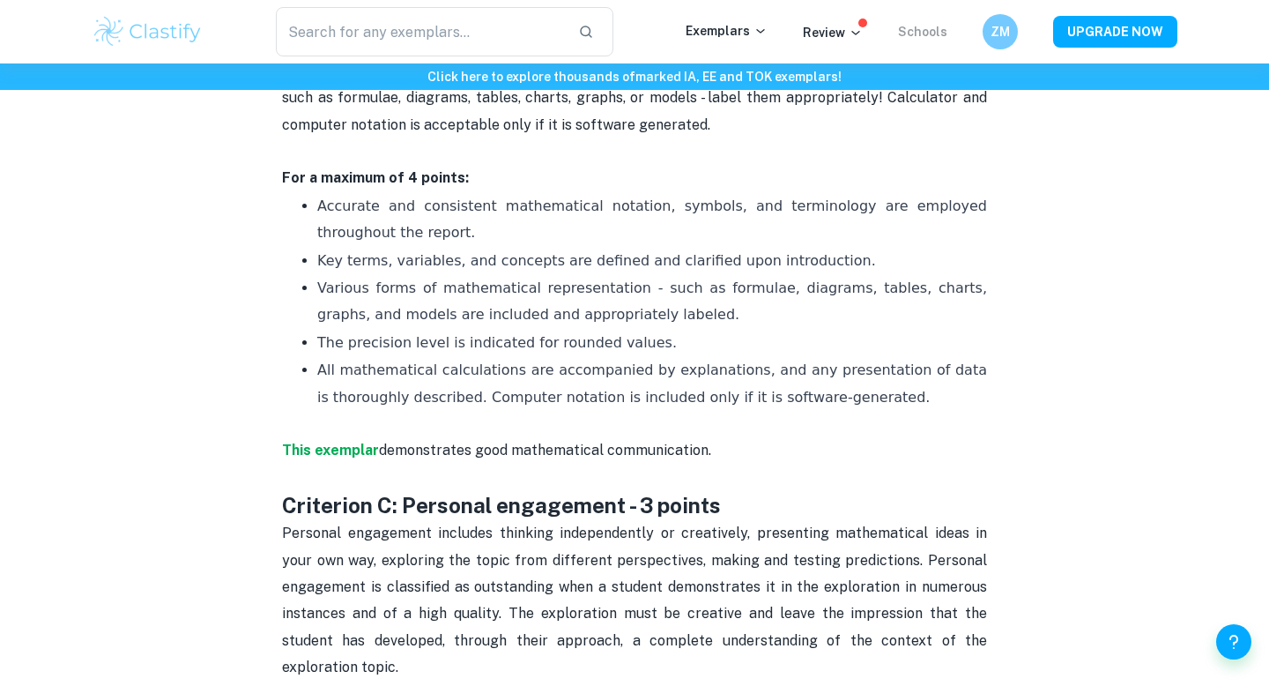
scroll to position [3339, 0]
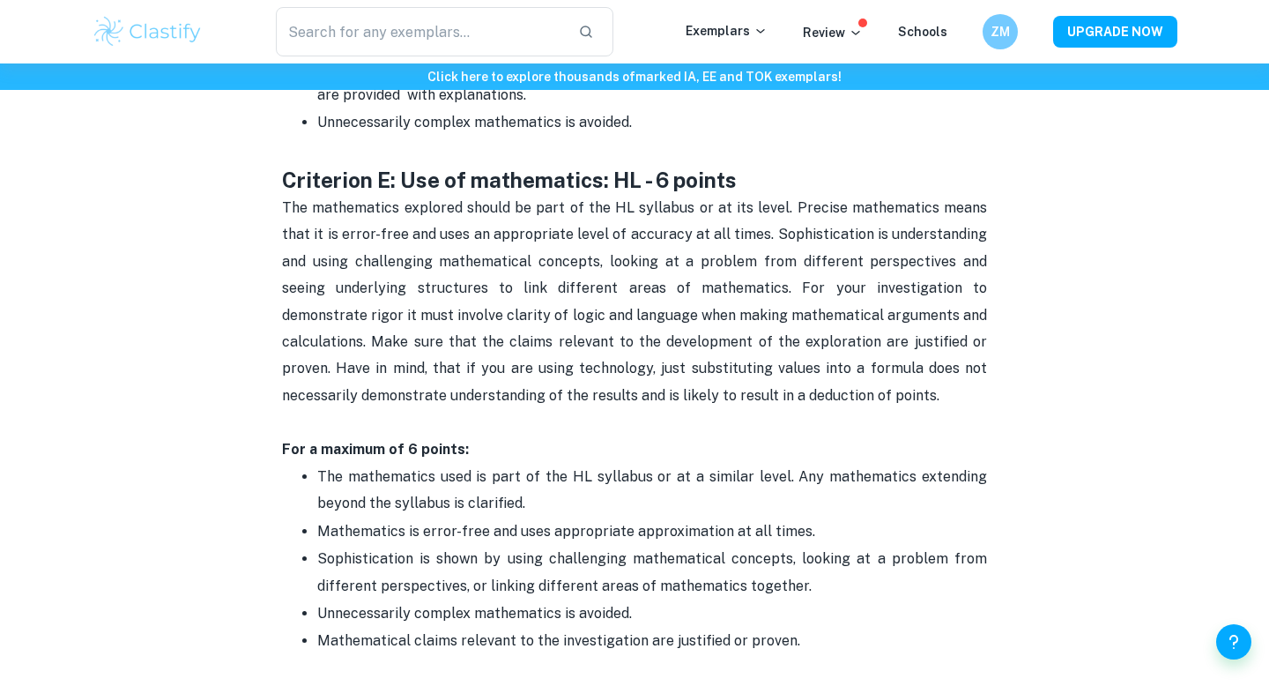
click at [919, 277] on p "The mathematics explored should be part of the HL syllabus or at its level. Pre…" at bounding box center [634, 315] width 705 height 241
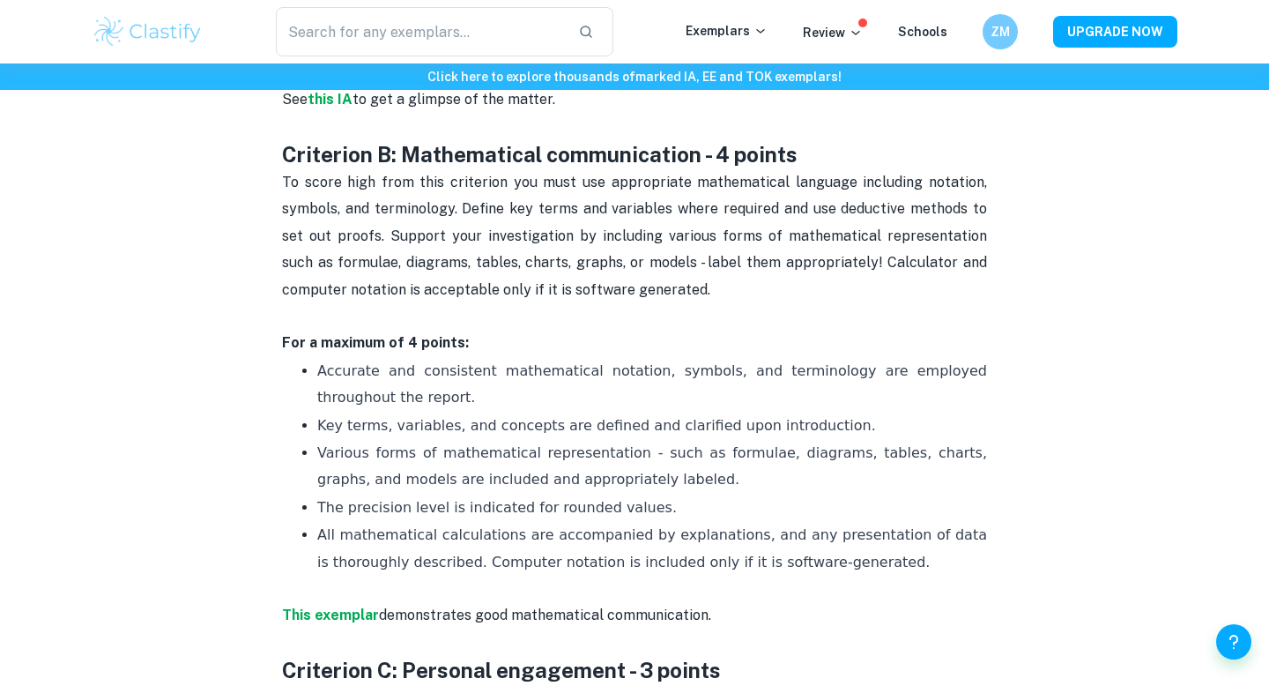
scroll to position [1253, 0]
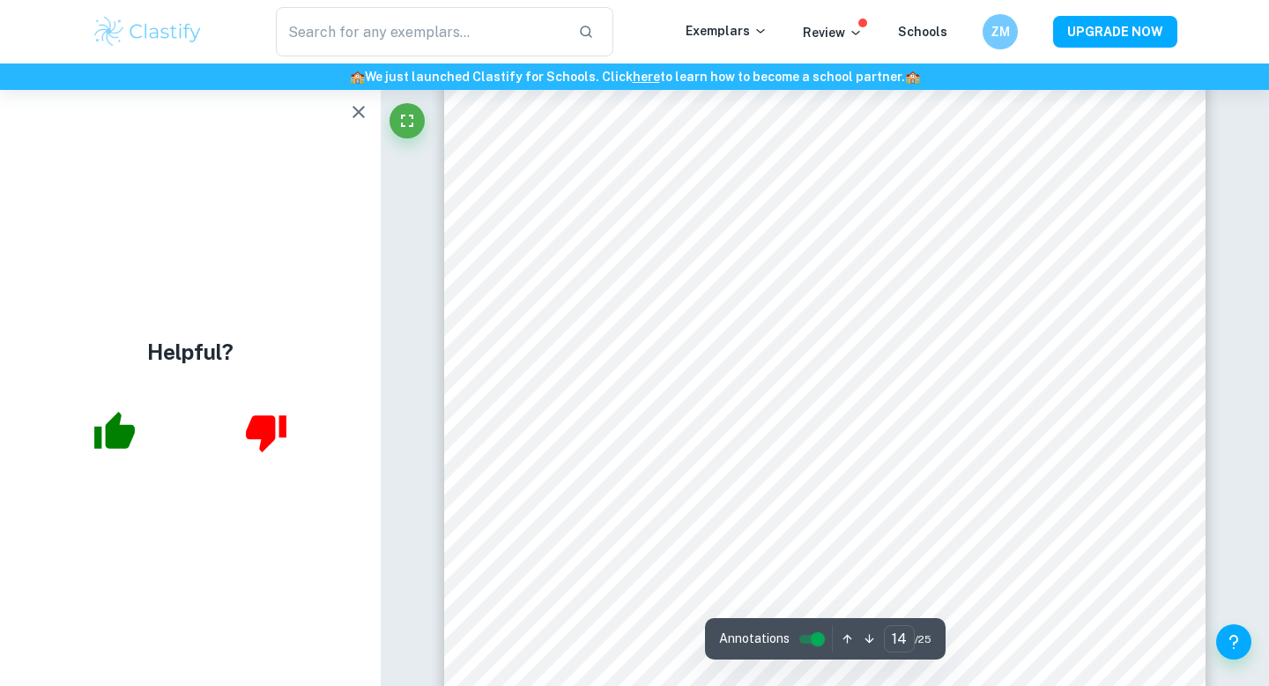
scroll to position [14594, 0]
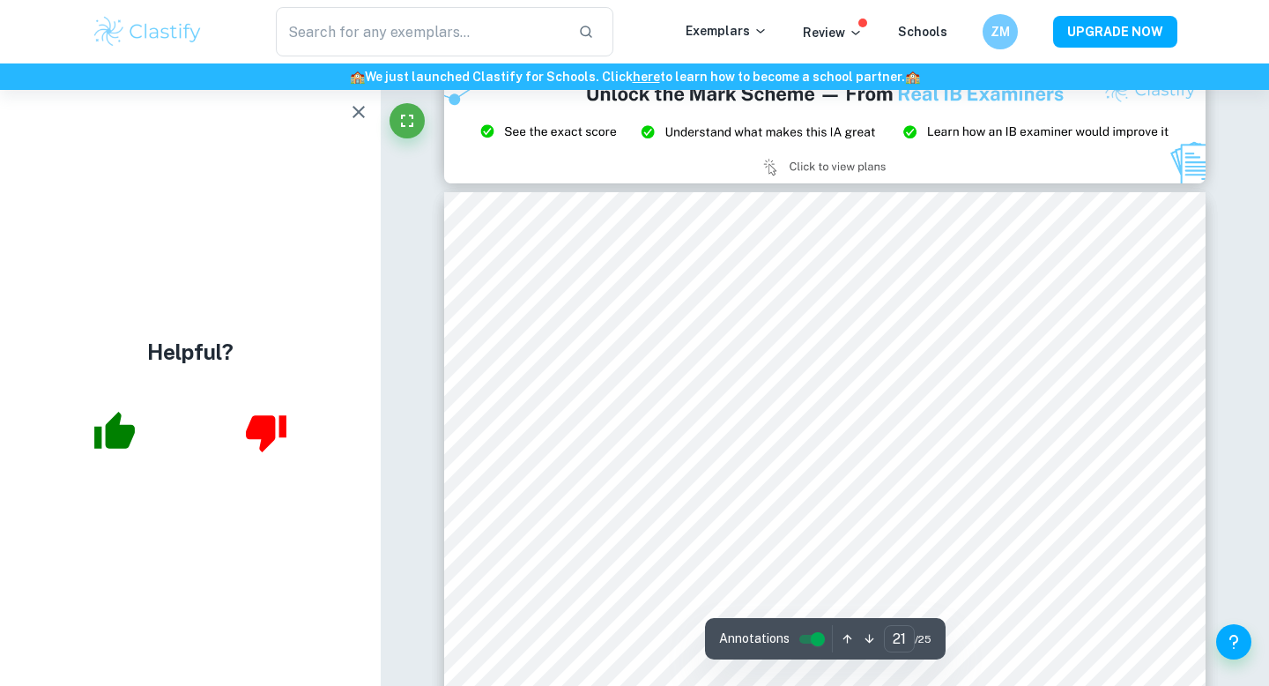
type input "20"
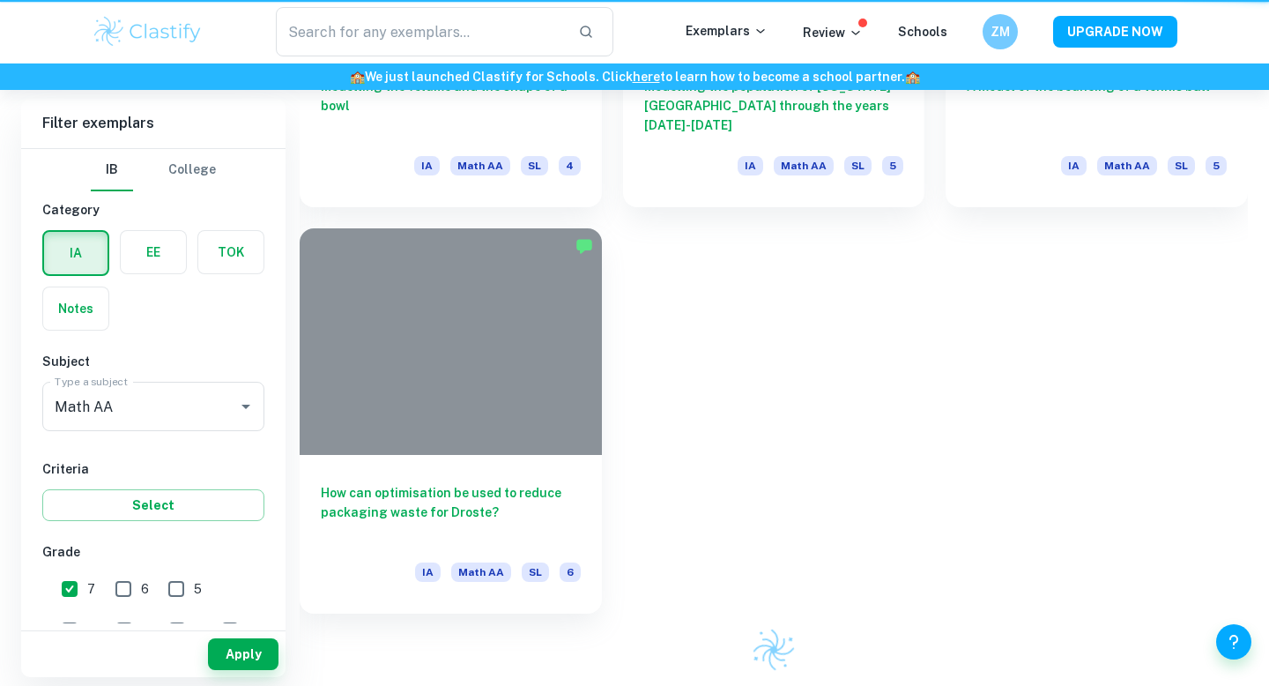
scroll to position [525, 0]
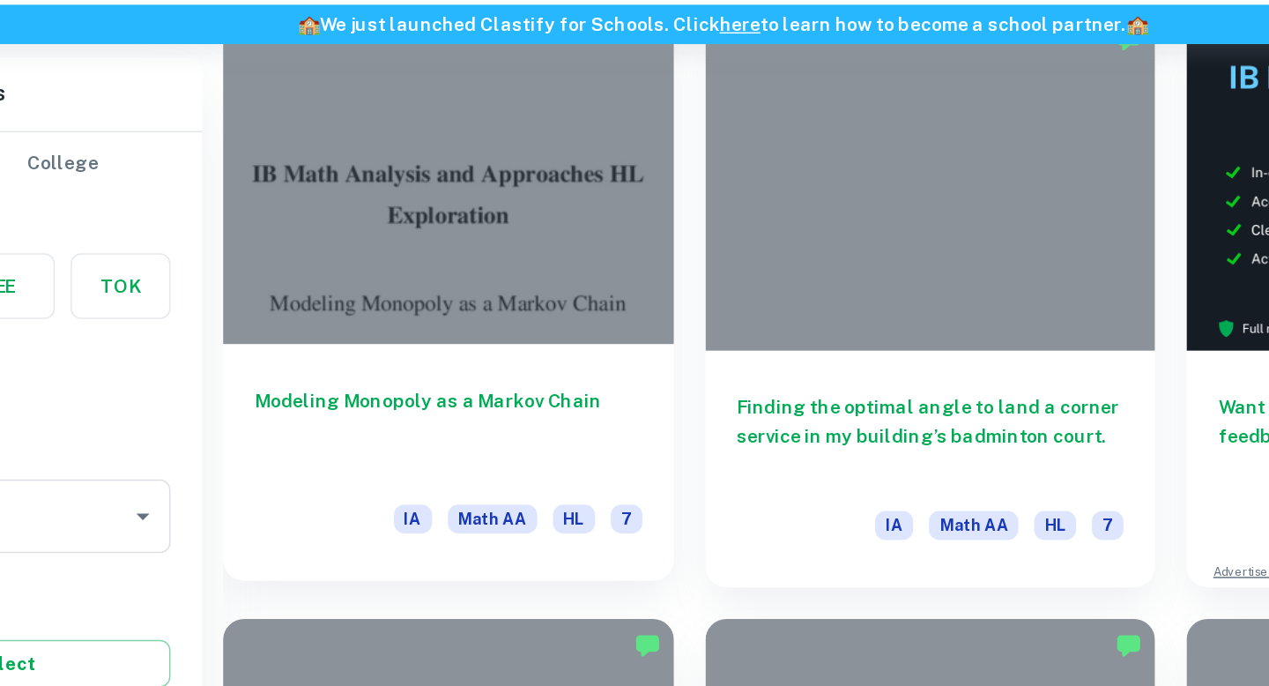
click at [397, 310] on div "Modeling Monopoly as a Markov Chain IA Math AA HL 7" at bounding box center [451, 370] width 302 height 159
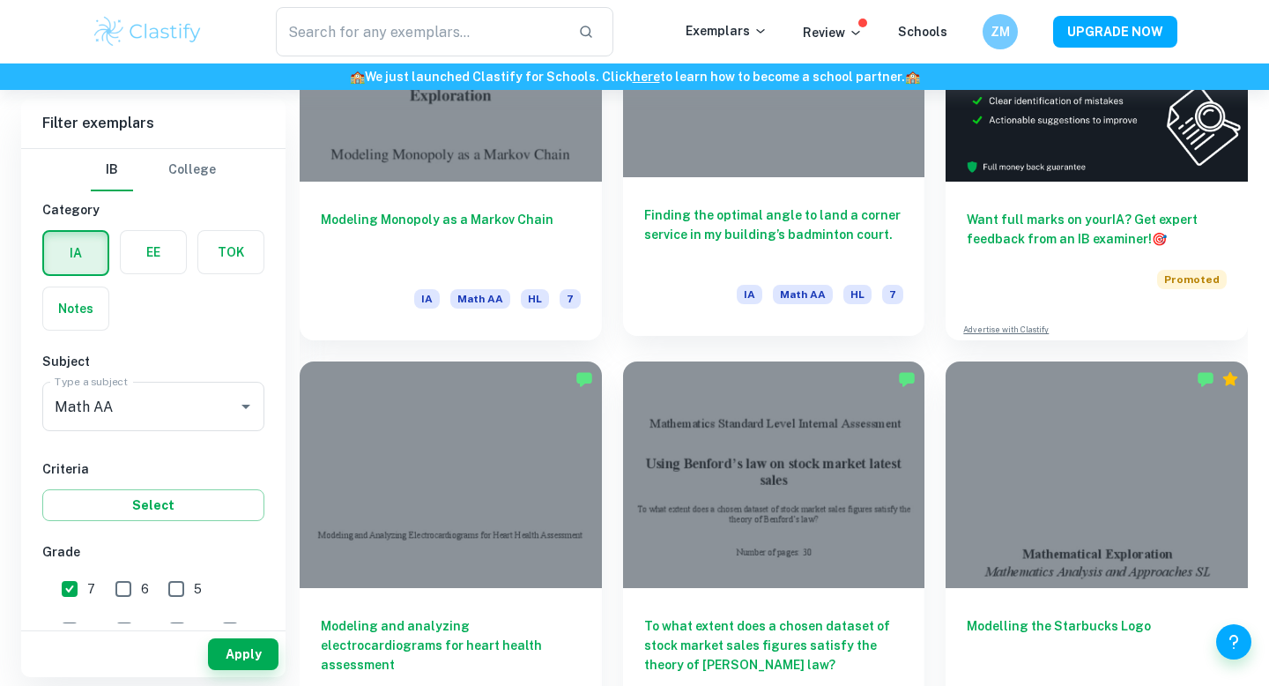
scroll to position [893, 0]
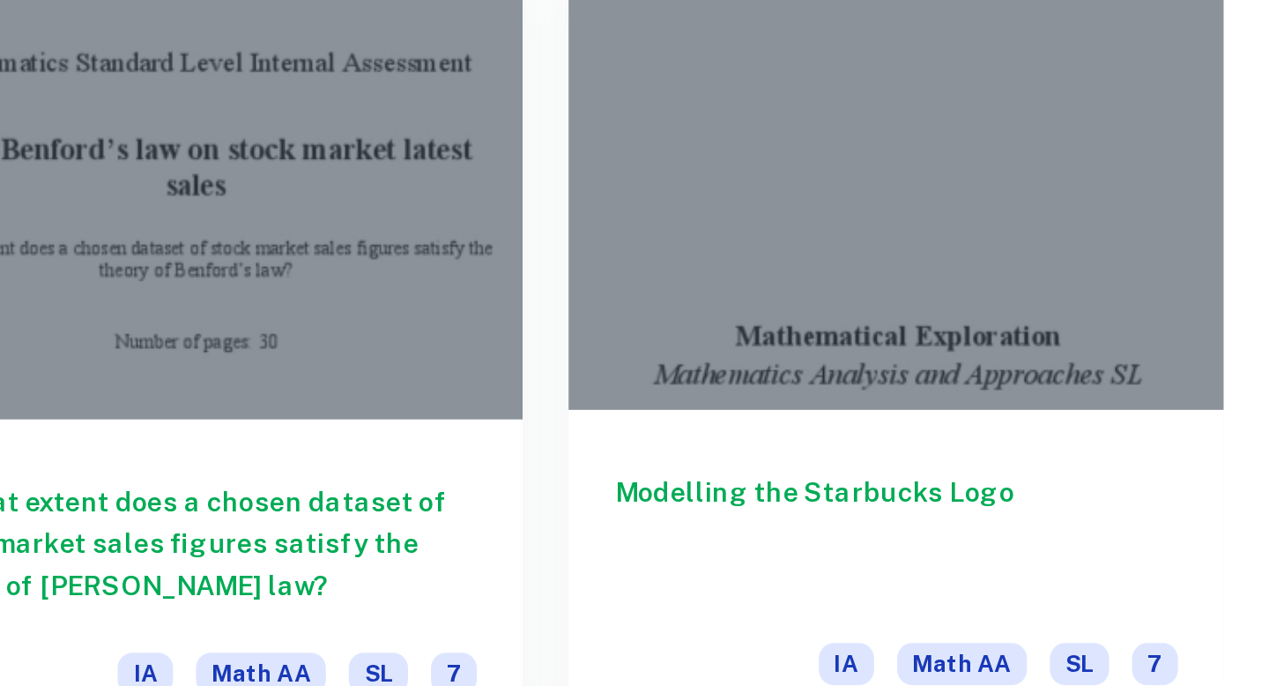
click at [1049, 354] on div "Modelling the Starbucks Logo IA Math AA SL 7" at bounding box center [1096, 409] width 302 height 159
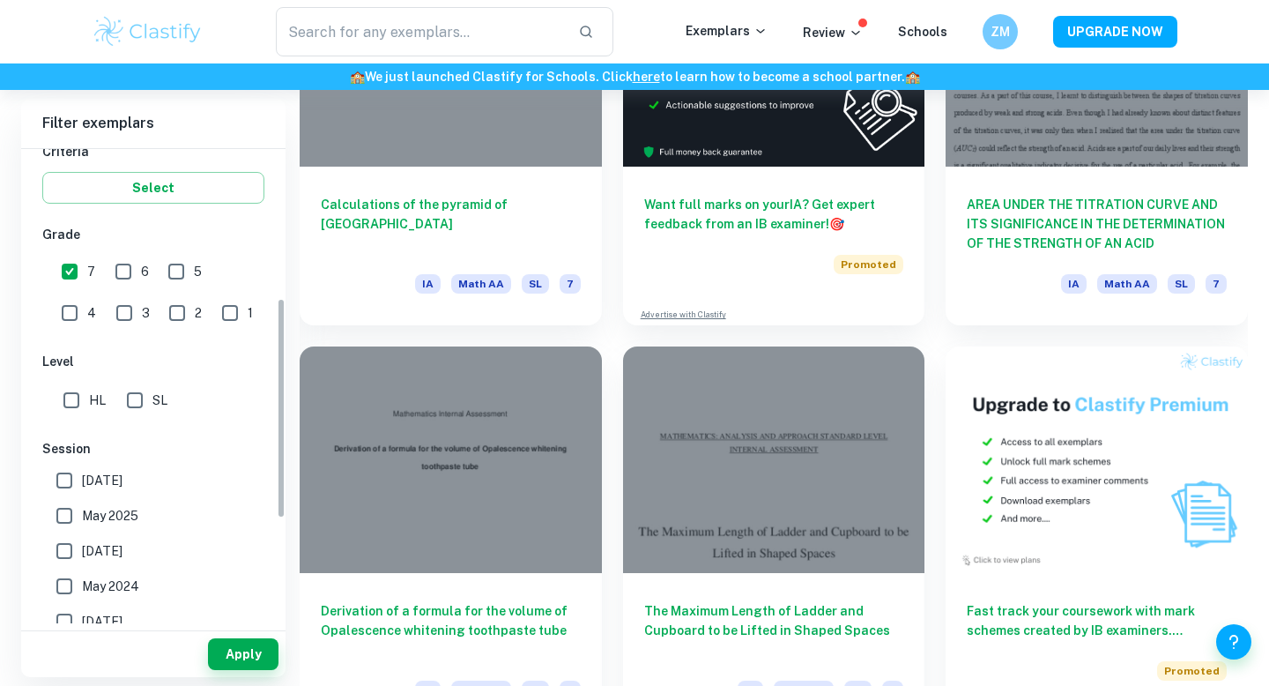
scroll to position [321, 0]
click at [67, 398] on input "HL" at bounding box center [71, 396] width 35 height 35
checkbox input "true"
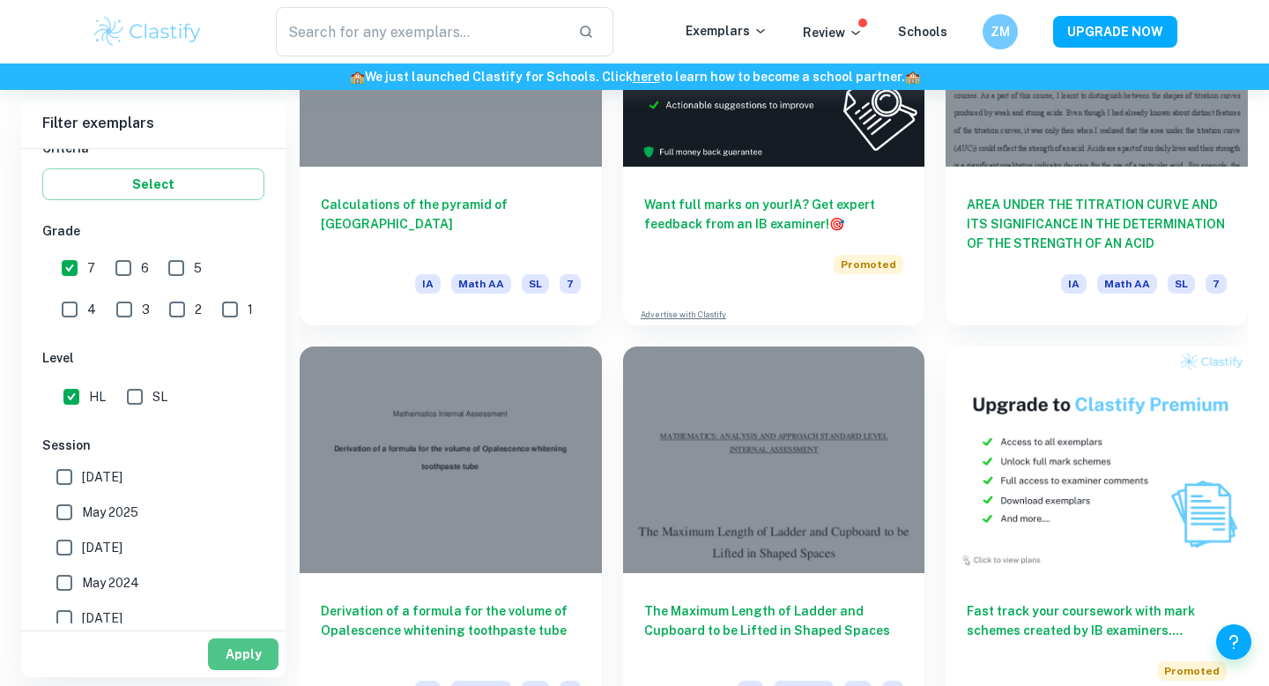
click at [236, 640] on button "Apply" at bounding box center [243, 654] width 70 height 32
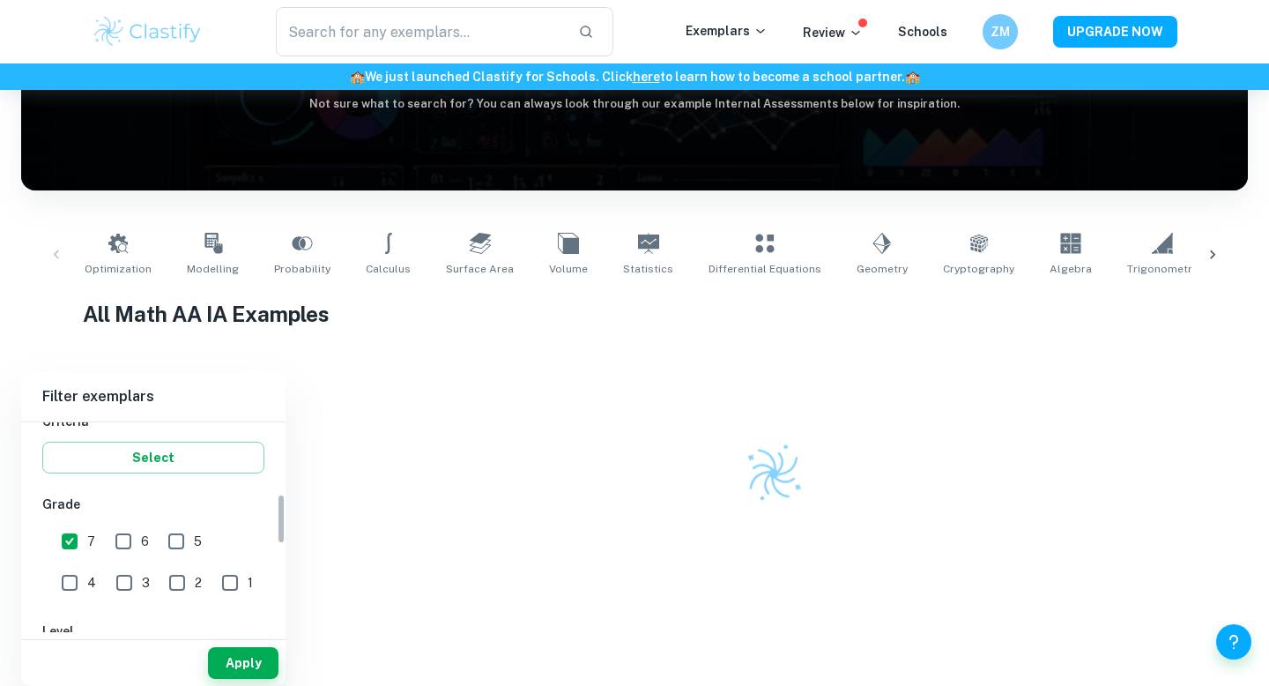
scroll to position [173, 0]
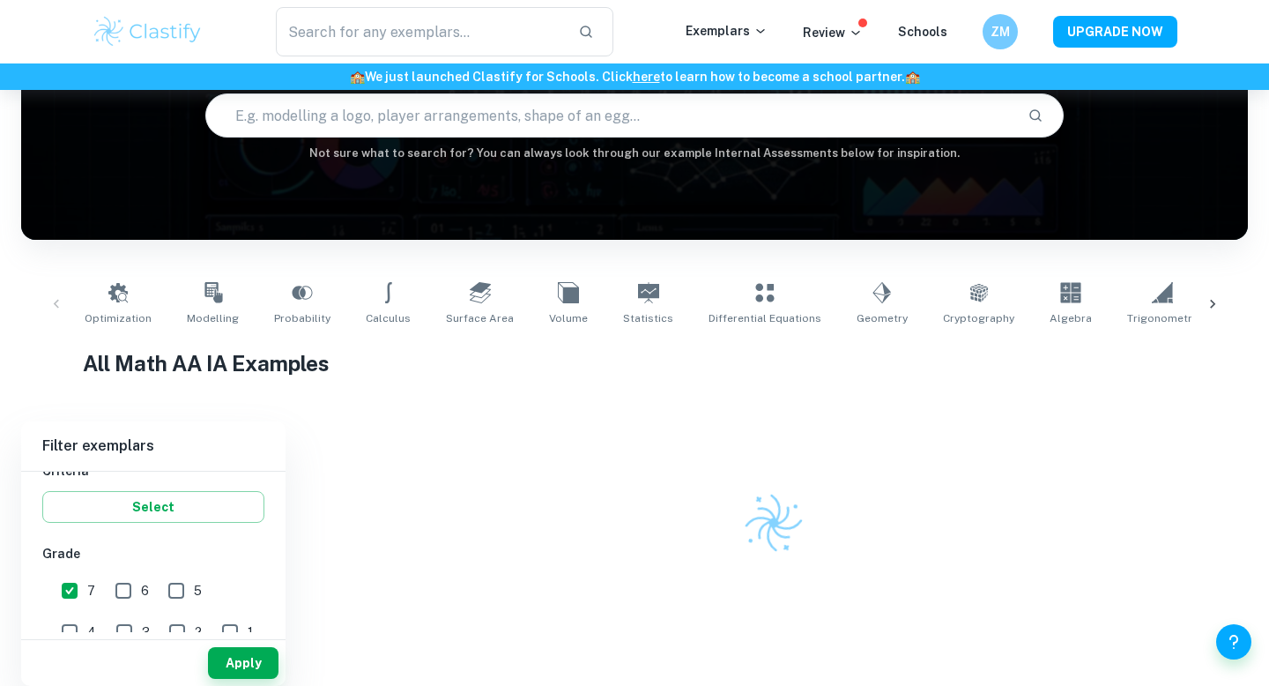
click at [785, 437] on div at bounding box center [774, 490] width 948 height 139
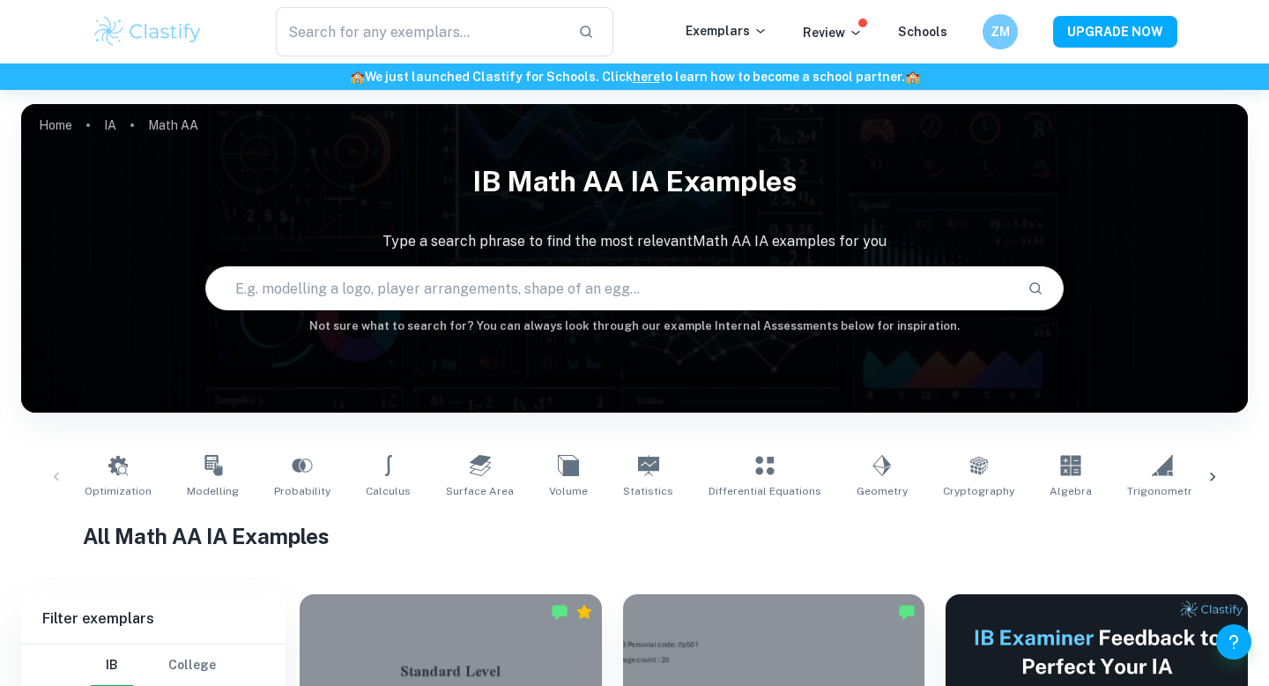
scroll to position [468, 0]
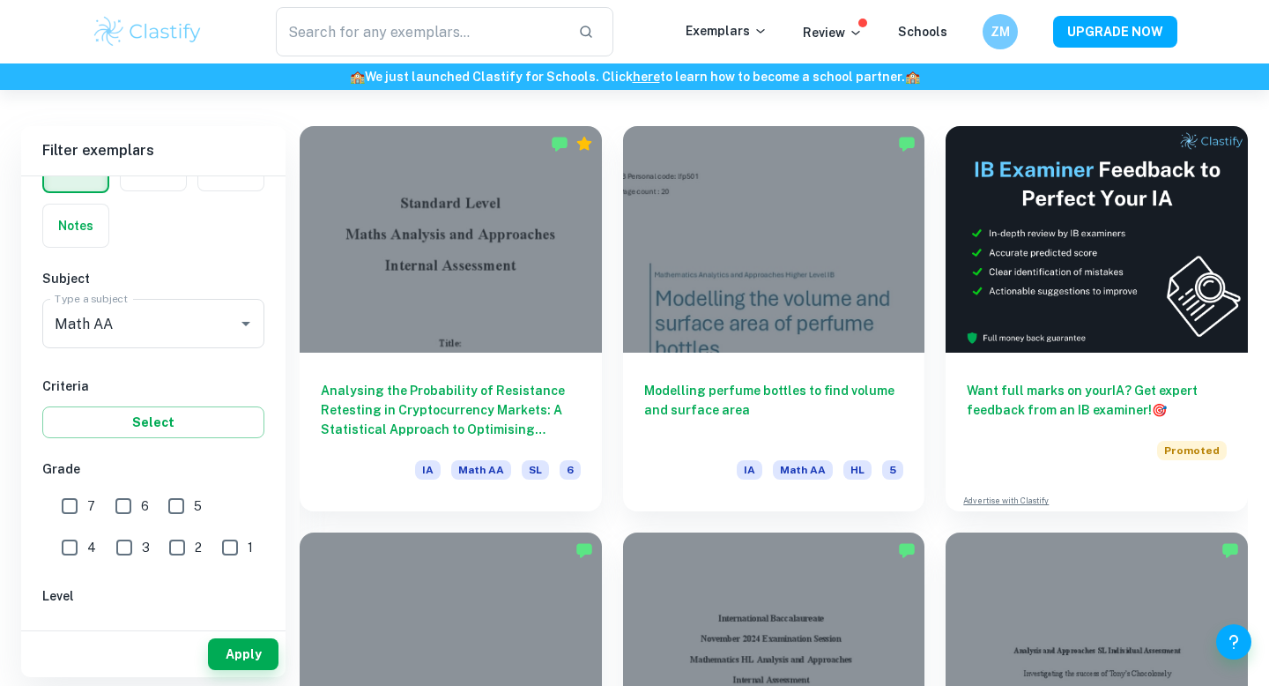
click at [85, 504] on input "7" at bounding box center [69, 505] width 35 height 35
checkbox input "true"
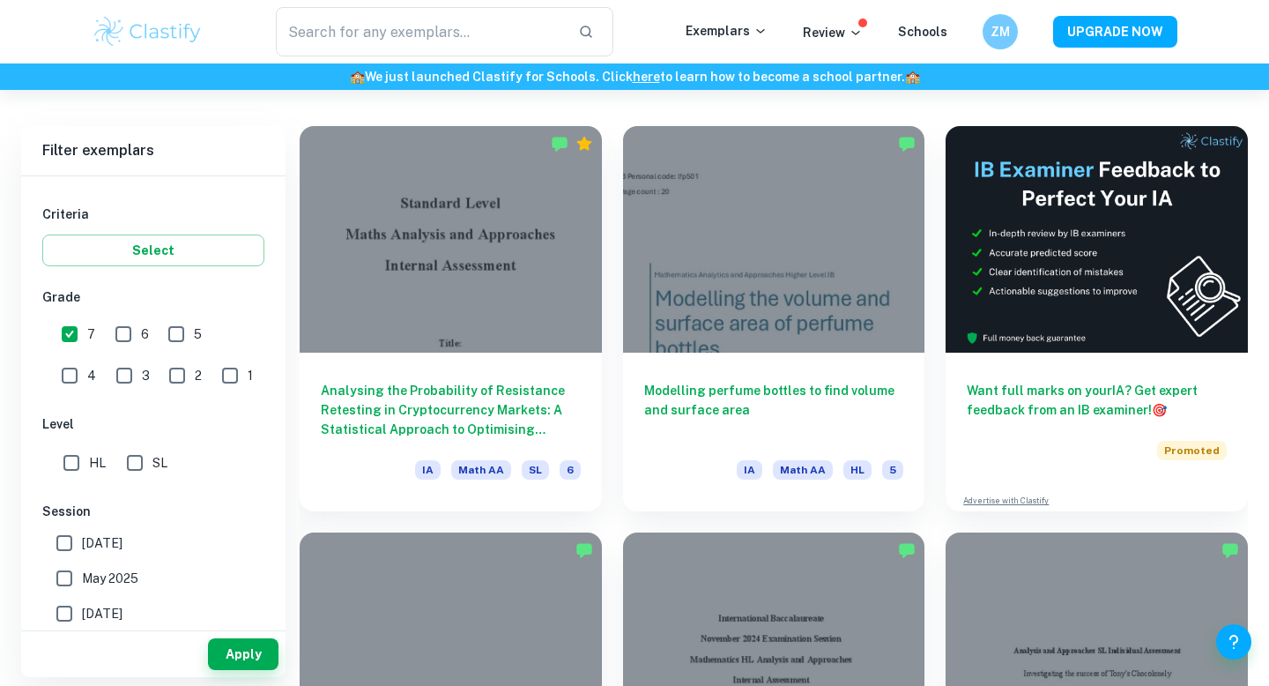
click at [83, 462] on input "HL" at bounding box center [71, 462] width 35 height 35
checkbox input "true"
click at [240, 652] on button "Apply" at bounding box center [243, 654] width 70 height 32
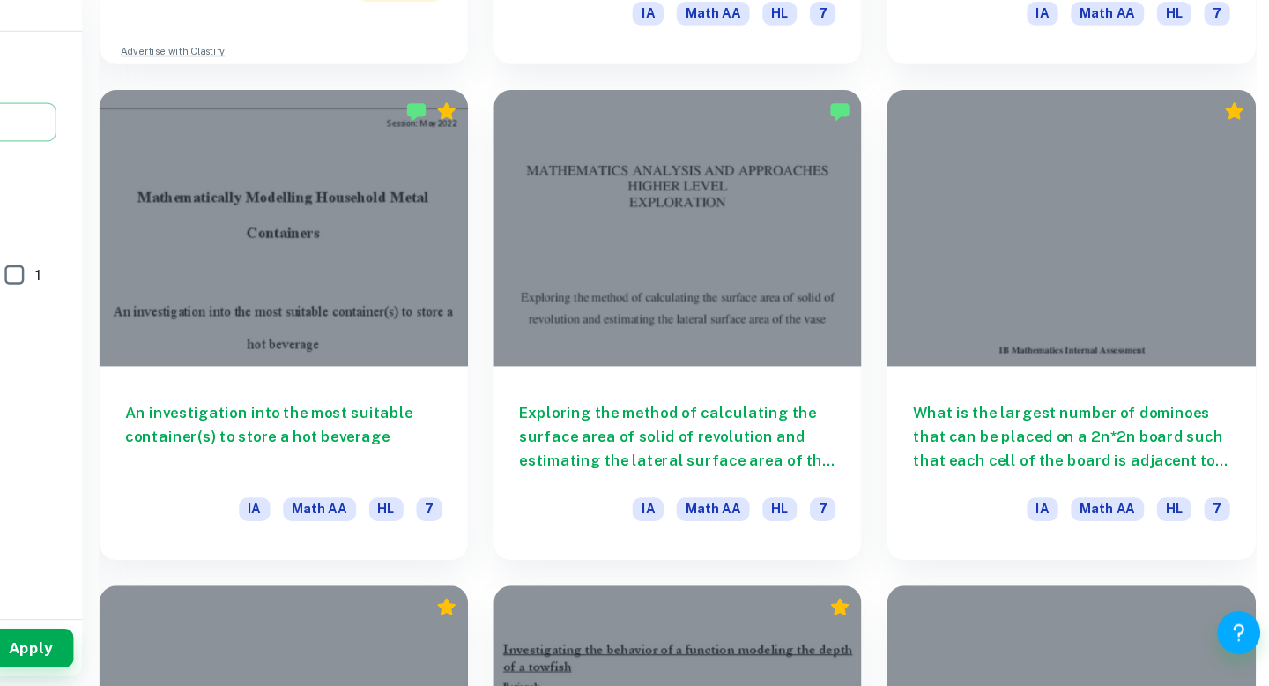
scroll to position [1617, 0]
